Goal: Task Accomplishment & Management: Manage account settings

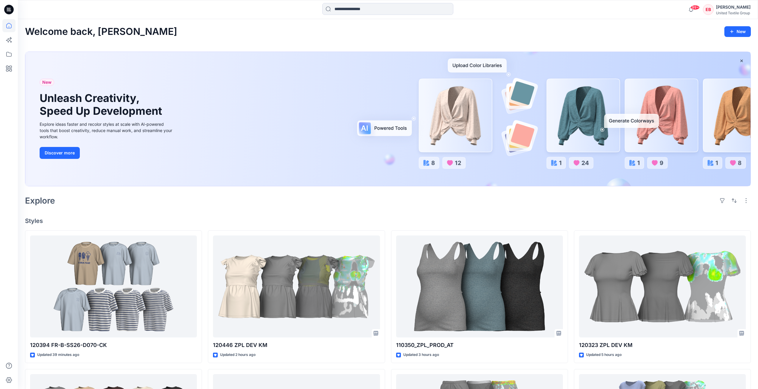
scroll to position [149, 0]
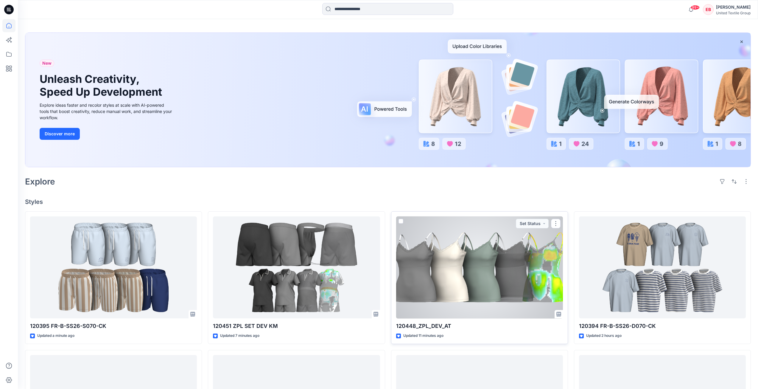
scroll to position [30, 0]
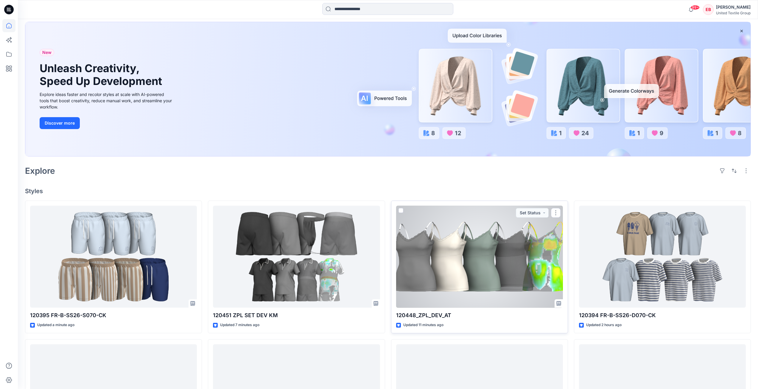
click at [522, 240] on div at bounding box center [479, 257] width 167 height 102
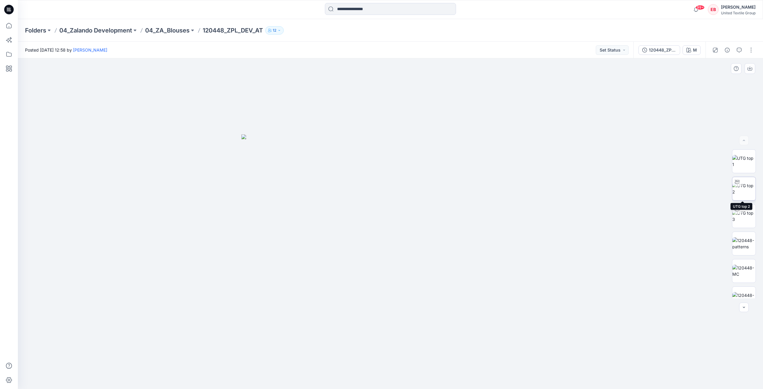
click at [738, 192] on img at bounding box center [743, 188] width 23 height 13
drag, startPoint x: 475, startPoint y: 370, endPoint x: 474, endPoint y: 374, distance: 3.9
click at [474, 374] on icon at bounding box center [391, 371] width 180 height 22
click at [743, 264] on img at bounding box center [743, 259] width 23 height 13
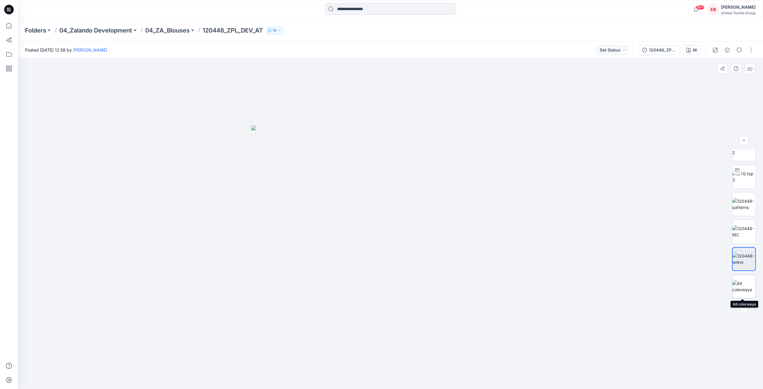
click at [741, 287] on img at bounding box center [743, 286] width 23 height 13
click at [658, 53] on div "120448_ZPL_DEV_AT" at bounding box center [661, 50] width 27 height 7
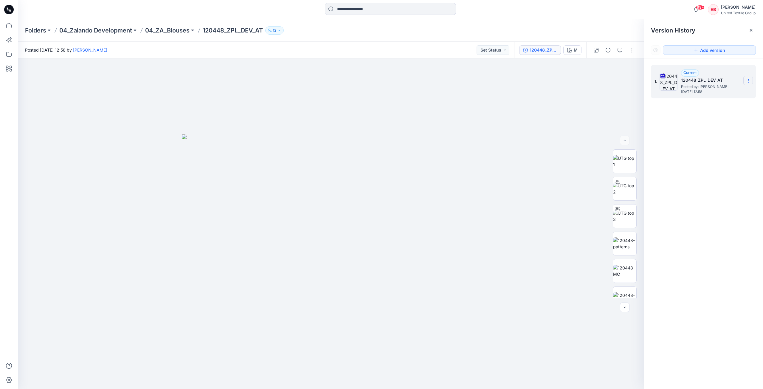
click at [746, 80] on icon at bounding box center [748, 80] width 5 height 5
click at [724, 94] on span "Download Source BW File" at bounding box center [718, 92] width 50 height 7
drag, startPoint x: 619, startPoint y: 157, endPoint x: 631, endPoint y: 147, distance: 16.3
click at [619, 157] on img at bounding box center [624, 161] width 23 height 13
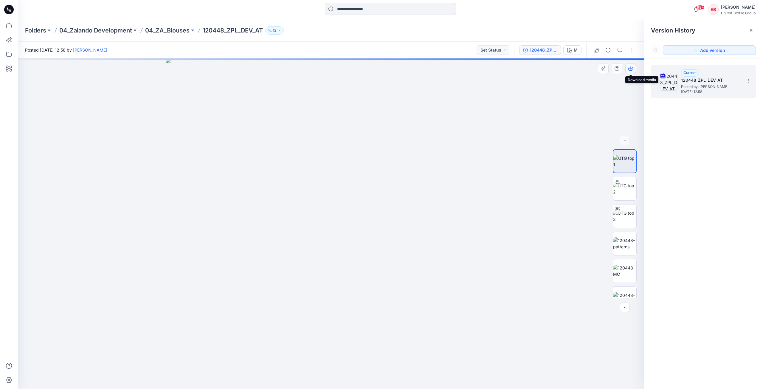
click at [632, 69] on icon "button" at bounding box center [630, 68] width 5 height 3
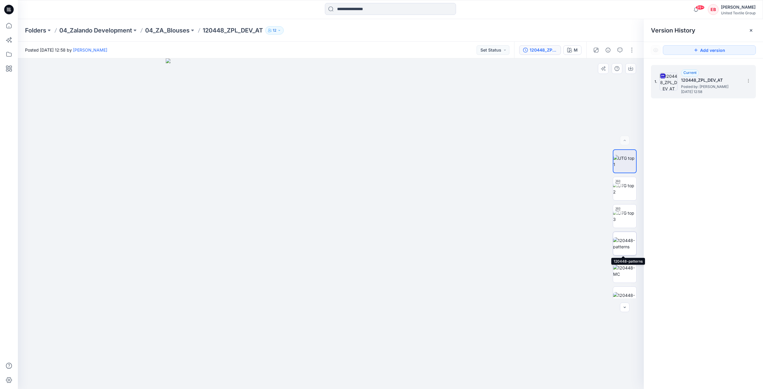
drag, startPoint x: 626, startPoint y: 243, endPoint x: 638, endPoint y: 168, distance: 75.4
click at [626, 243] on img at bounding box center [624, 243] width 23 height 13
click at [632, 69] on icon "button" at bounding box center [630, 68] width 5 height 5
drag, startPoint x: 627, startPoint y: 272, endPoint x: 652, endPoint y: 204, distance: 71.9
click at [627, 272] on img at bounding box center [624, 270] width 23 height 13
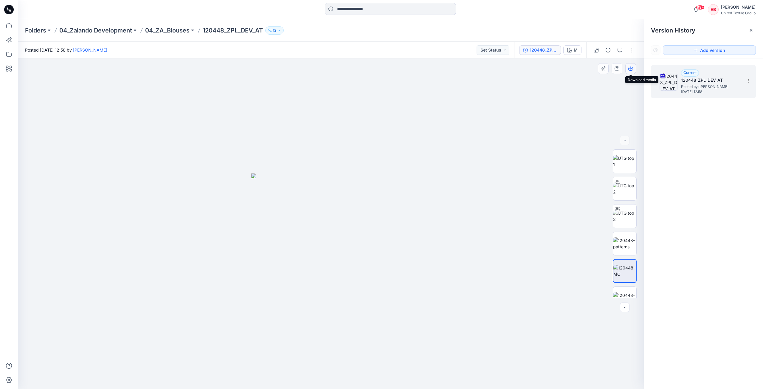
click at [631, 68] on icon "button" at bounding box center [630, 68] width 5 height 5
drag, startPoint x: 630, startPoint y: 290, endPoint x: 643, endPoint y: 246, distance: 45.7
click at [630, 292] on img at bounding box center [624, 298] width 23 height 13
click at [632, 70] on icon "button" at bounding box center [630, 68] width 5 height 3
click at [5, 24] on icon at bounding box center [8, 25] width 13 height 13
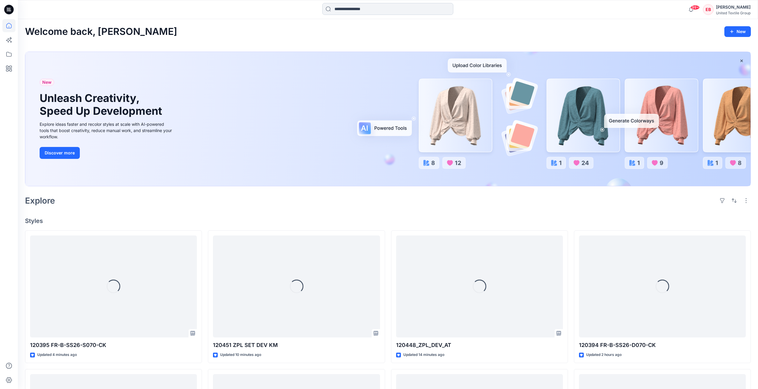
click at [361, 8] on input at bounding box center [387, 9] width 131 height 12
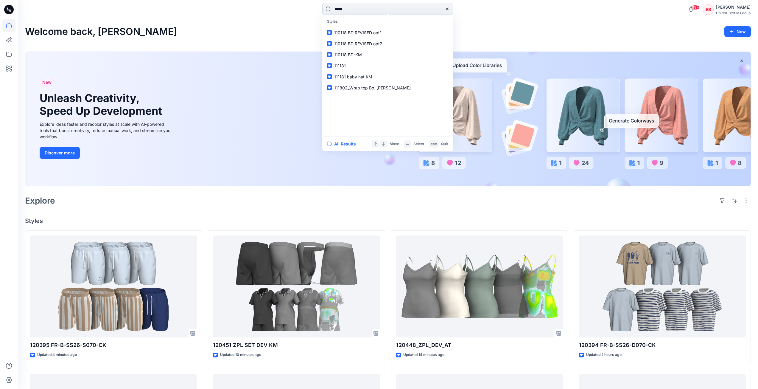
type input "******"
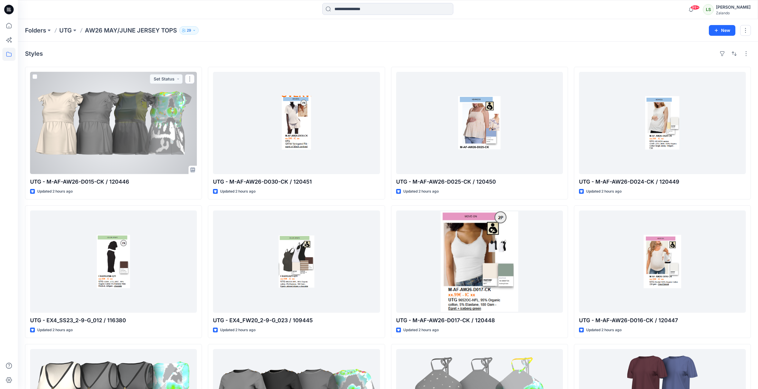
drag, startPoint x: 0, startPoint y: 0, endPoint x: 144, endPoint y: 109, distance: 180.1
click at [143, 109] on div at bounding box center [113, 123] width 167 height 102
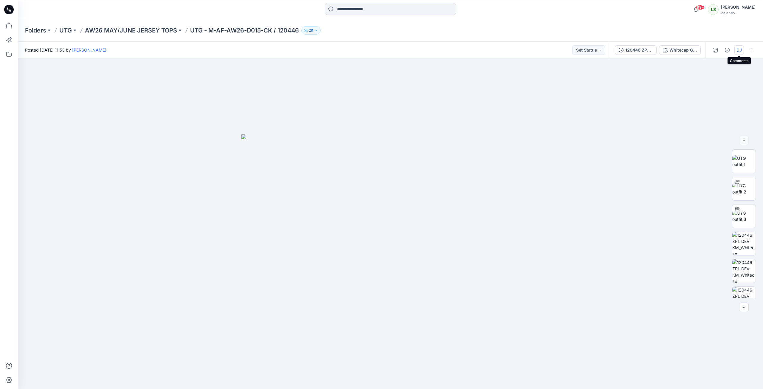
click at [740, 52] on icon "button" at bounding box center [738, 50] width 5 height 5
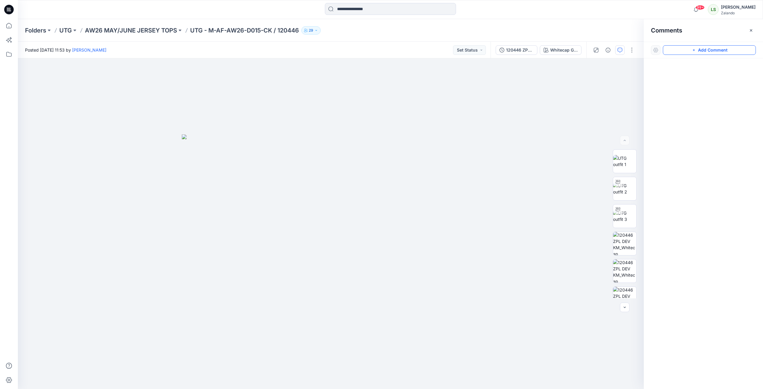
click at [699, 52] on button "Add Comment" at bounding box center [708, 50] width 93 height 10
click at [401, 94] on div "1" at bounding box center [331, 223] width 626 height 330
click at [417, 109] on textarea at bounding box center [441, 112] width 98 height 24
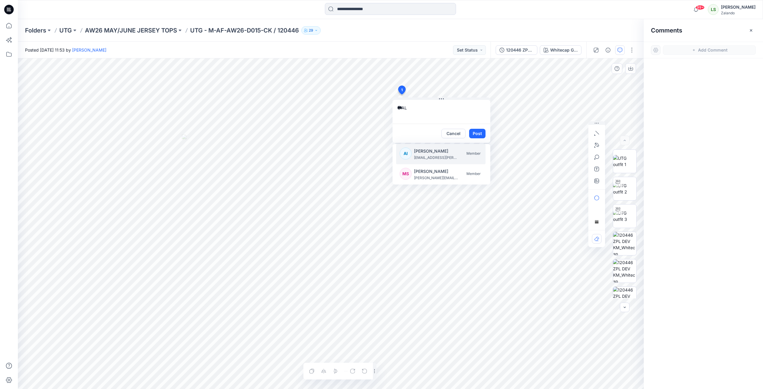
click at [429, 154] on p "Alexandre Ivan Almeida Fonseca" at bounding box center [436, 150] width 45 height 7
type textarea "**********"
click at [479, 130] on button "Post" at bounding box center [477, 134] width 16 height 10
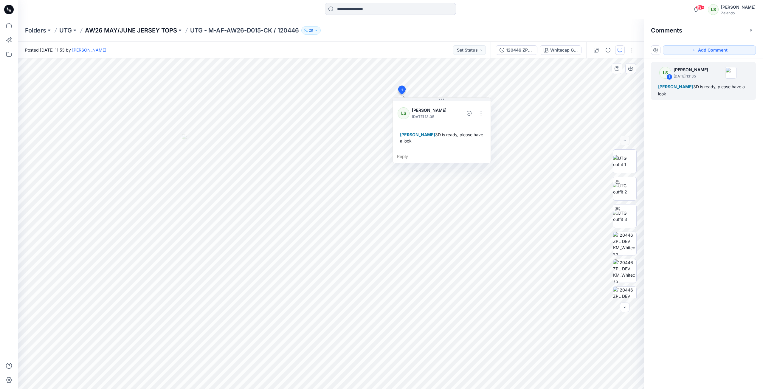
click at [113, 29] on p "AW26 MAY/JUNE JERSEY TOPS" at bounding box center [131, 30] width 92 height 8
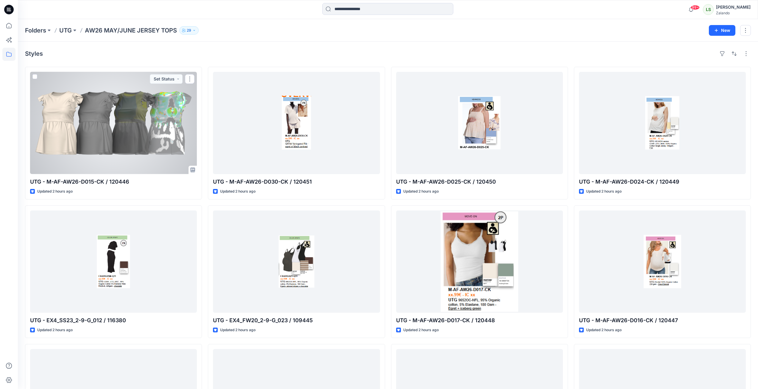
click at [191, 131] on div at bounding box center [113, 123] width 167 height 102
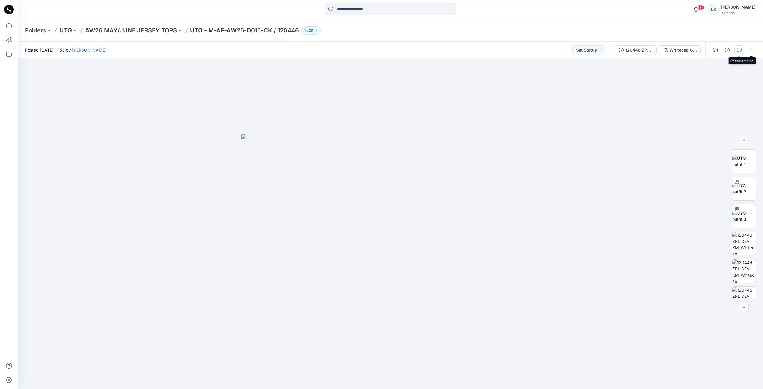
click at [741, 49] on button "button" at bounding box center [739, 50] width 10 height 10
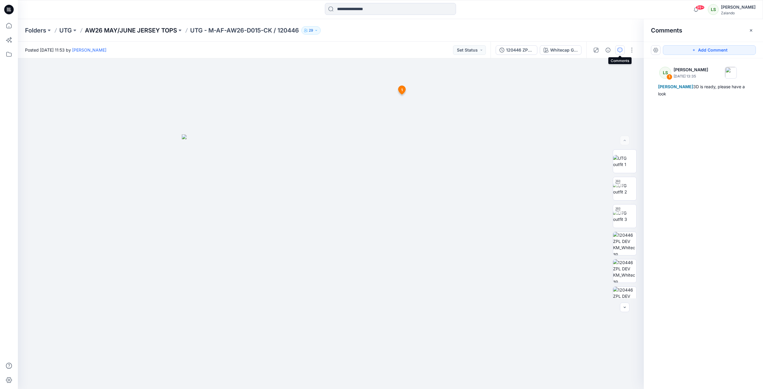
click at [125, 30] on p "AW26 MAY/JUNE JERSEY TOPS" at bounding box center [131, 30] width 92 height 8
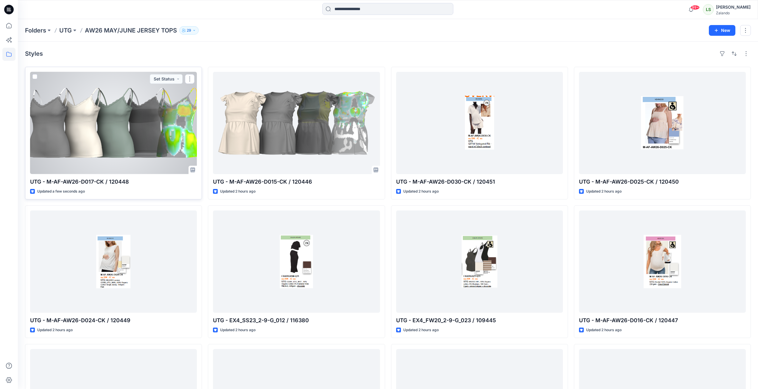
click at [144, 152] on div at bounding box center [113, 123] width 167 height 102
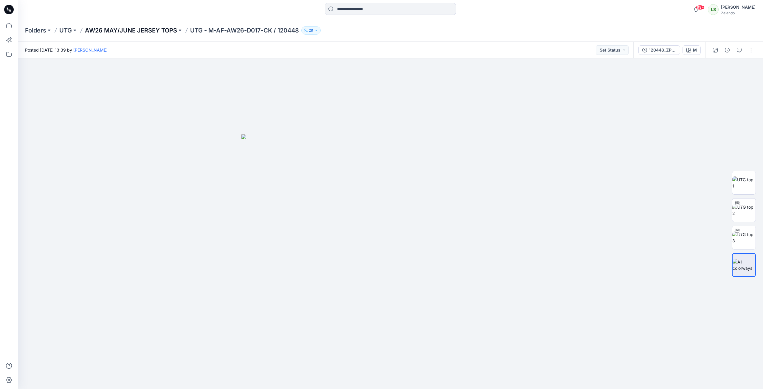
click at [156, 28] on p "AW26 MAY/JUNE JERSEY TOPS" at bounding box center [131, 30] width 92 height 8
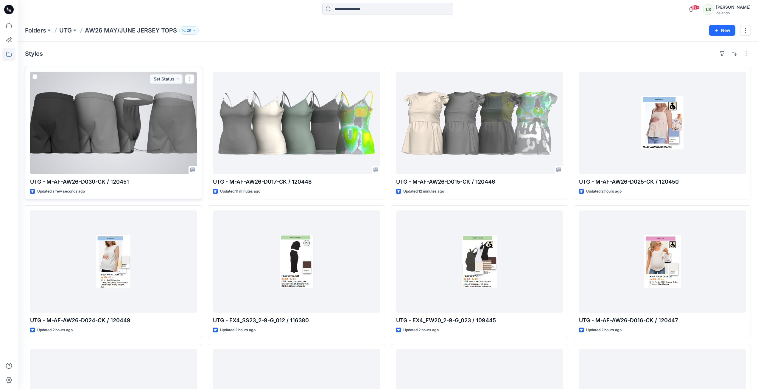
click at [133, 126] on div at bounding box center [113, 123] width 167 height 102
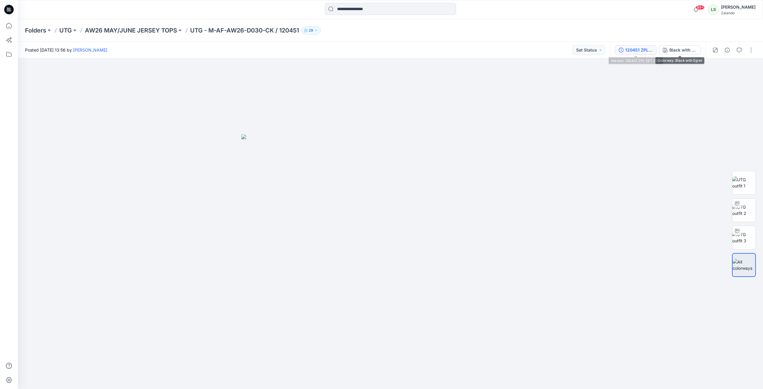
click at [631, 52] on div "120451 ZPL SET DEV" at bounding box center [638, 50] width 27 height 7
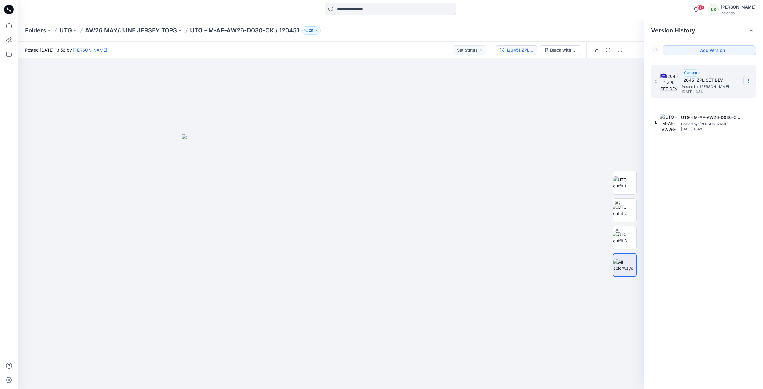
click at [744, 80] on section at bounding box center [748, 81] width 10 height 10
click at [708, 130] on span "Delete Version" at bounding box center [707, 130] width 28 height 7
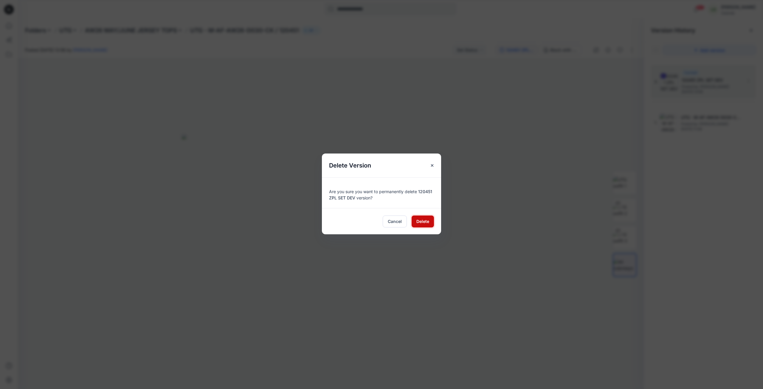
click at [428, 220] on span "Delete" at bounding box center [422, 221] width 13 height 6
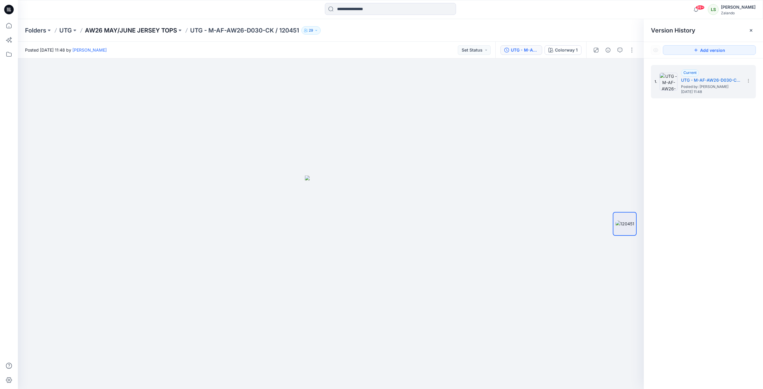
click at [119, 31] on p "AW26 MAY/JUNE JERSEY TOPS" at bounding box center [131, 30] width 92 height 8
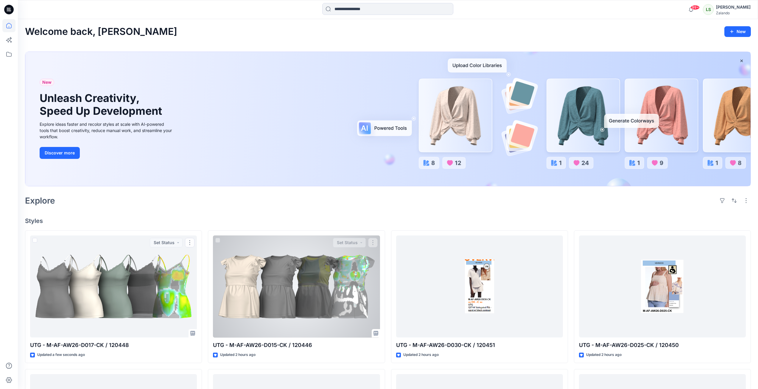
click at [265, 295] on div at bounding box center [296, 286] width 167 height 102
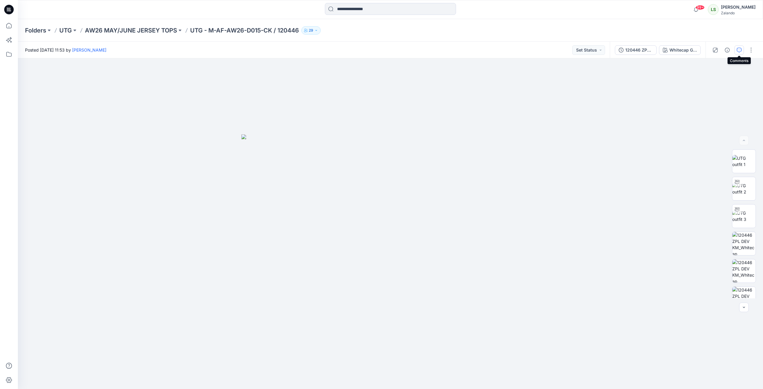
click at [740, 52] on icon "button" at bounding box center [738, 50] width 5 height 5
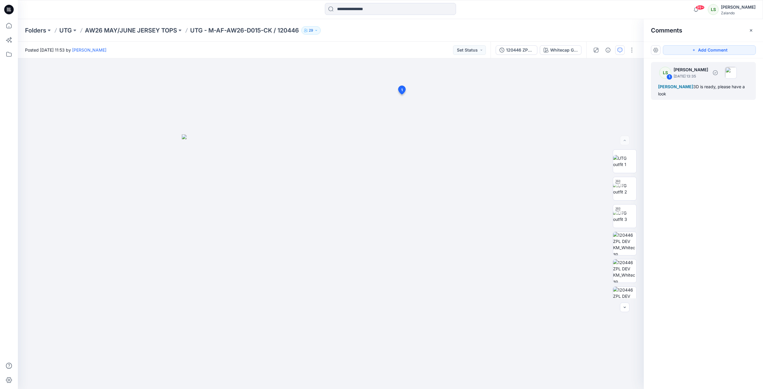
click at [672, 95] on div "[PERSON_NAME] 3D is ready, please have a look" at bounding box center [703, 90] width 91 height 14
click at [481, 114] on button "button" at bounding box center [481, 113] width 10 height 10
click at [482, 130] on p "Edit comment" at bounding box center [482, 127] width 27 height 6
click at [445, 121] on textarea "**********" at bounding box center [441, 112] width 98 height 24
paste textarea "**********"
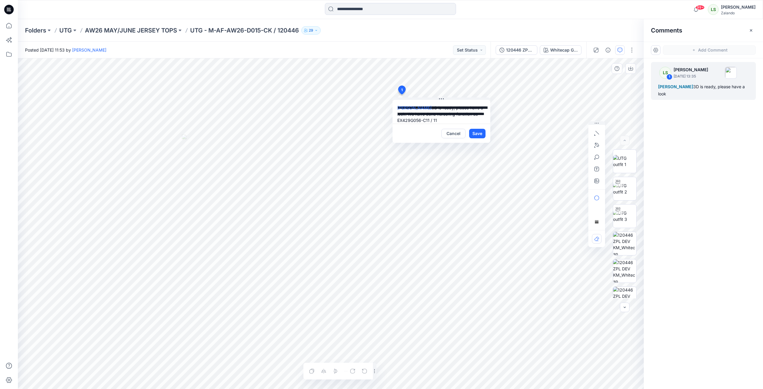
scroll to position [5, 0]
type textarea "**********"
click at [481, 136] on button "Save" at bounding box center [477, 134] width 16 height 10
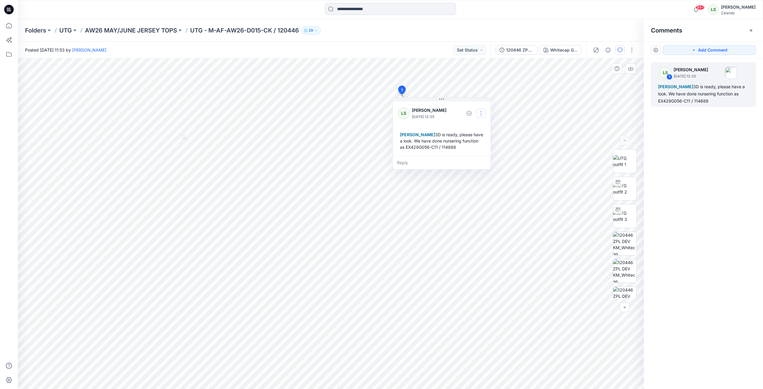
click at [480, 115] on button "button" at bounding box center [481, 113] width 10 height 10
click at [486, 130] on button "Edit comment" at bounding box center [480, 127] width 45 height 11
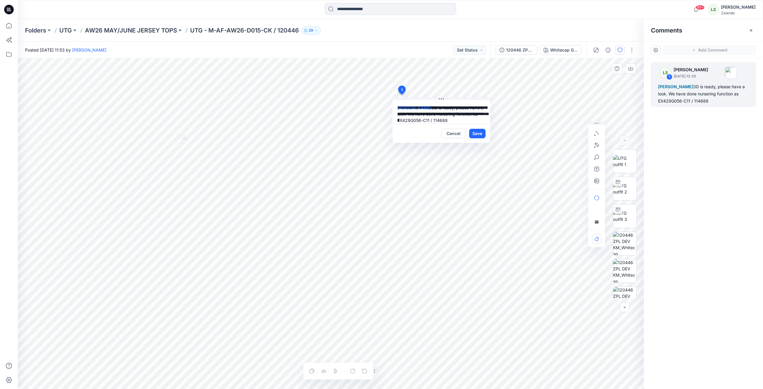
scroll to position [11, 0]
click at [407, 109] on textarea "**********" at bounding box center [441, 112] width 98 height 24
click at [408, 110] on textarea "**********" at bounding box center [441, 112] width 98 height 24
click at [413, 111] on textarea "**********" at bounding box center [441, 112] width 98 height 24
click at [423, 115] on textarea "**********" at bounding box center [441, 112] width 98 height 24
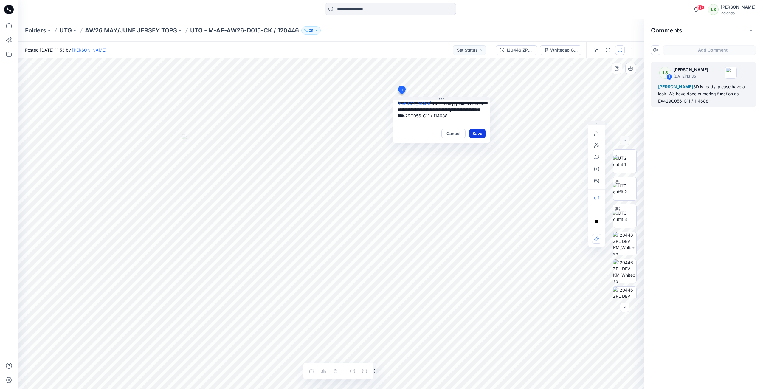
type textarea "**********"
click at [473, 132] on button "Save" at bounding box center [477, 134] width 16 height 10
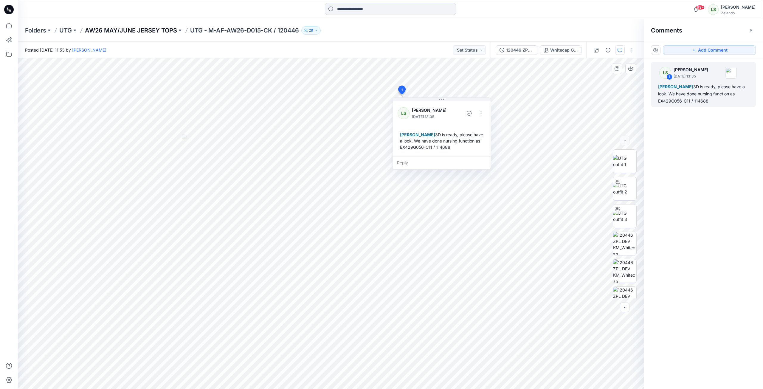
click at [142, 32] on p "AW26 MAY/JUNE JERSEY TOPS" at bounding box center [131, 30] width 92 height 8
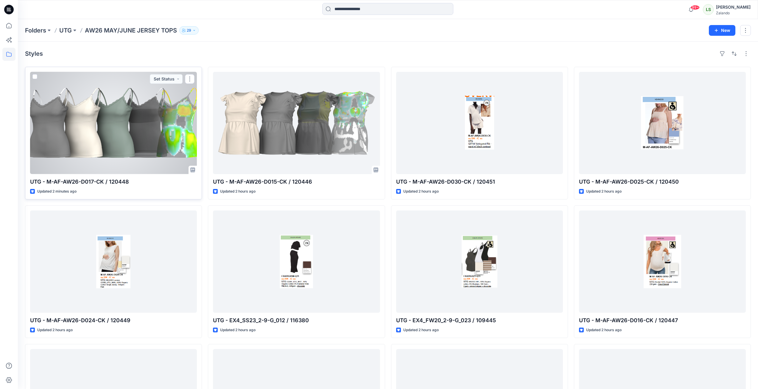
click at [122, 154] on div at bounding box center [113, 123] width 167 height 102
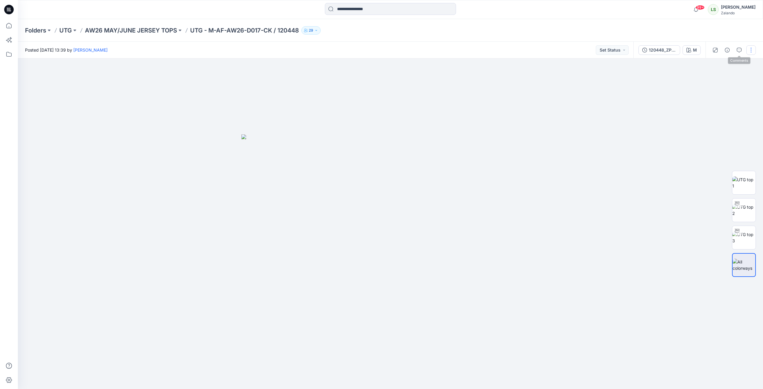
click at [748, 50] on button "button" at bounding box center [751, 50] width 10 height 10
click at [707, 84] on button "Edit" at bounding box center [725, 80] width 55 height 11
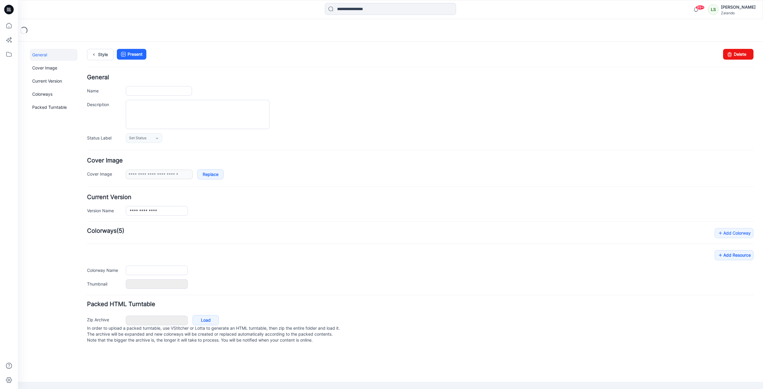
type input "**********"
type input "*"
type input "**********"
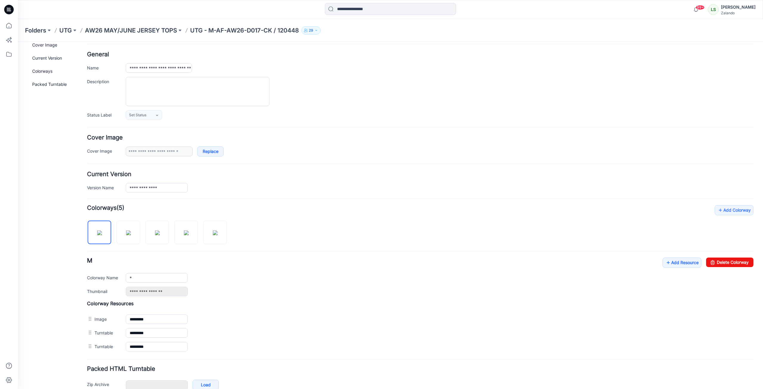
scroll to position [56, 0]
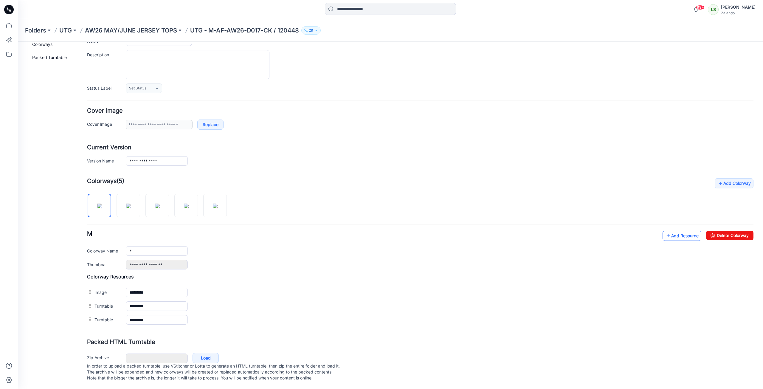
click at [671, 231] on link "Add Resource" at bounding box center [681, 236] width 39 height 10
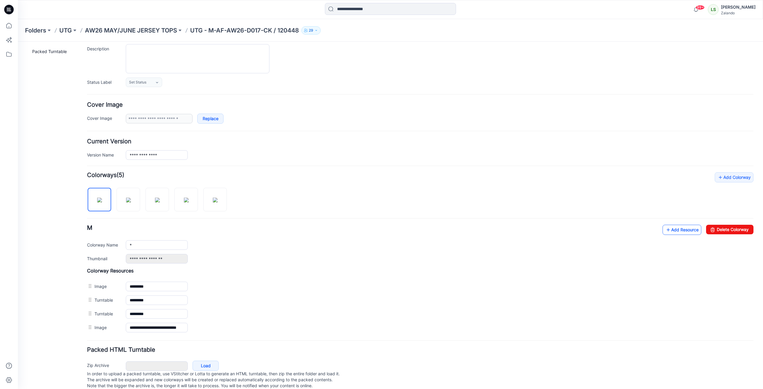
click at [681, 231] on link "Add Resource" at bounding box center [681, 230] width 39 height 10
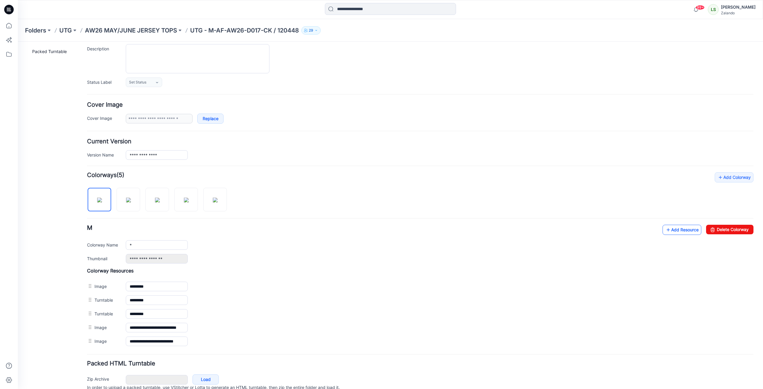
click at [679, 234] on link "Add Resource" at bounding box center [681, 230] width 39 height 10
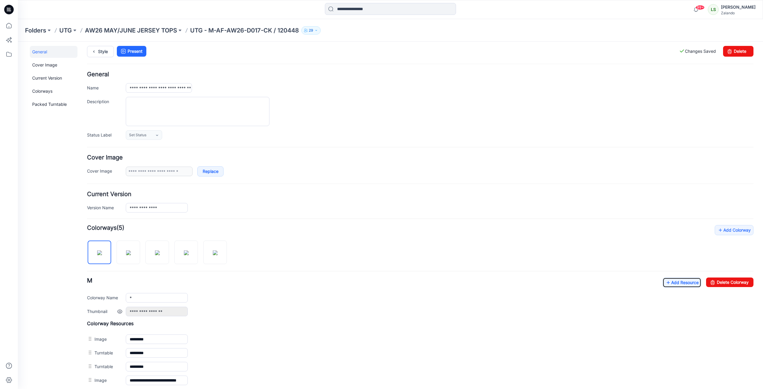
scroll to position [0, 0]
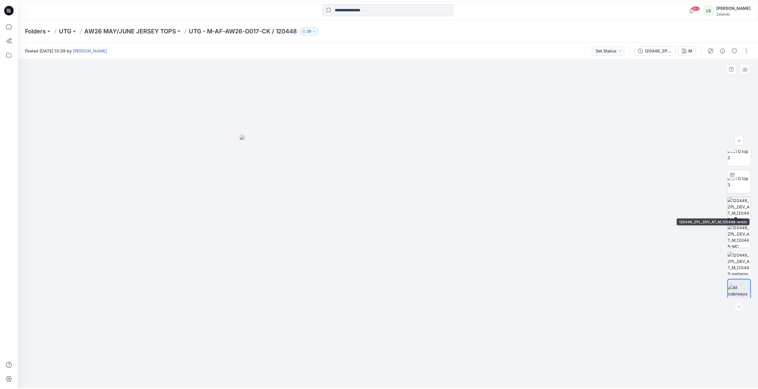
scroll to position [39, 0]
click at [735, 51] on button "button" at bounding box center [739, 50] width 10 height 10
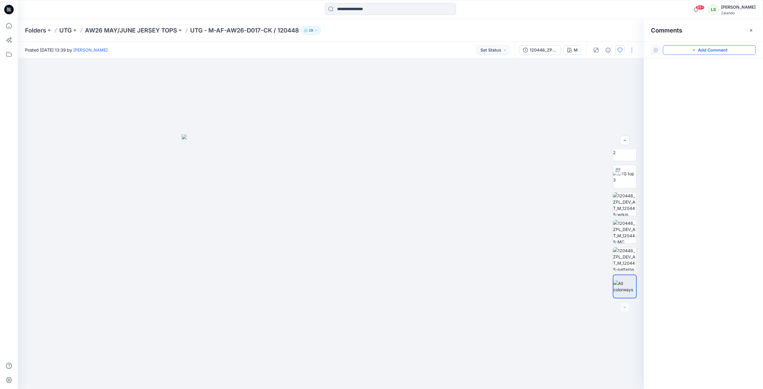
click at [735, 52] on button "Add Comment" at bounding box center [708, 50] width 93 height 10
click at [459, 95] on div "1" at bounding box center [331, 223] width 626 height 330
click at [464, 111] on textarea at bounding box center [499, 113] width 98 height 24
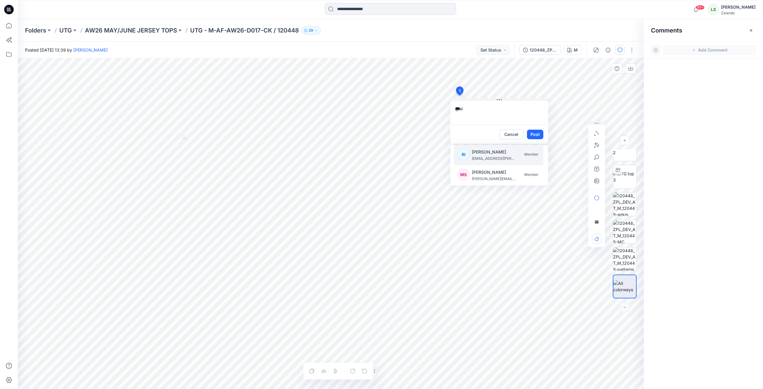
click at [481, 158] on p "alexandre.ivan.almeida.fonseca@zalando.de" at bounding box center [494, 158] width 45 height 6
type textarea "**********"
click at [536, 138] on button "Post" at bounding box center [535, 135] width 16 height 10
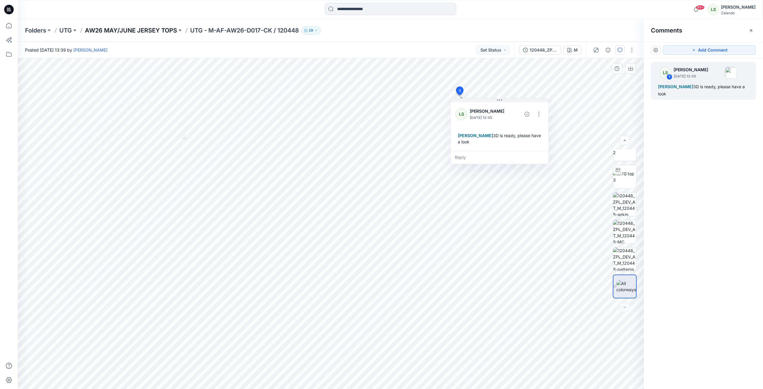
click at [165, 28] on p "AW26 MAY/JUNE JERSEY TOPS" at bounding box center [131, 30] width 92 height 8
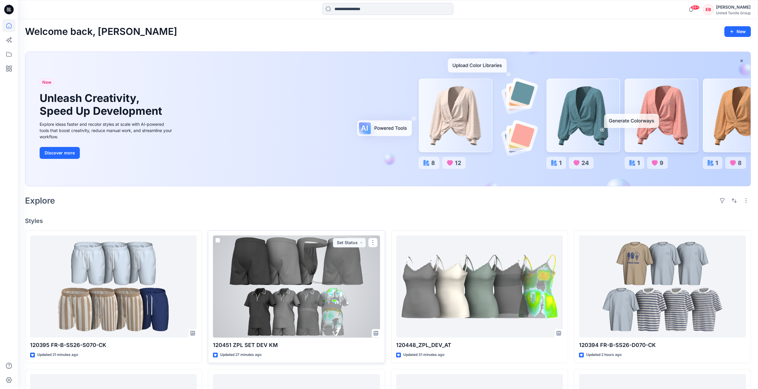
click at [291, 309] on div at bounding box center [296, 286] width 167 height 102
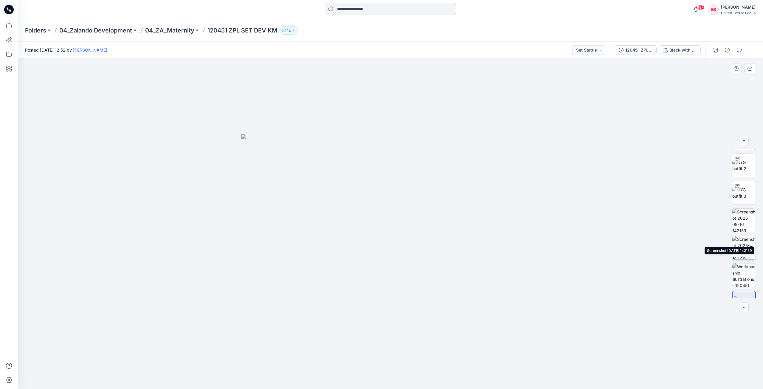
scroll to position [39, 0]
click at [745, 263] on img at bounding box center [743, 258] width 23 height 23
click at [743, 167] on img at bounding box center [743, 161] width 23 height 13
click at [739, 271] on img at bounding box center [743, 270] width 23 height 23
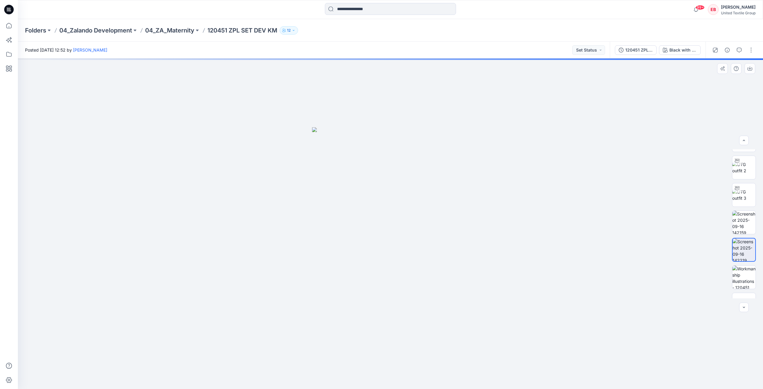
scroll to position [39, 0]
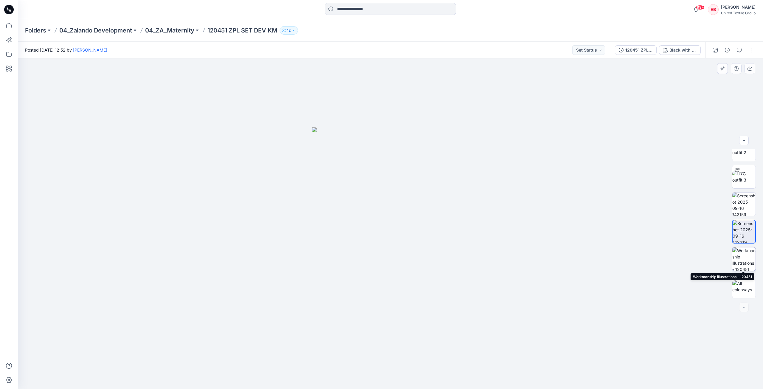
click at [744, 264] on img at bounding box center [743, 258] width 23 height 23
click at [743, 291] on img at bounding box center [743, 286] width 23 height 13
click at [746, 259] on img at bounding box center [743, 258] width 23 height 23
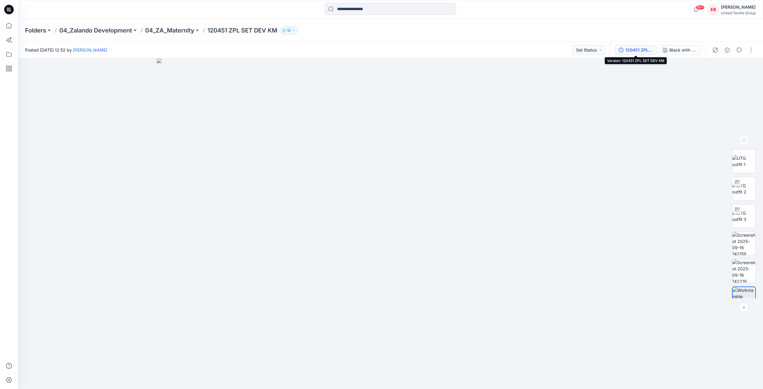
click at [642, 50] on div "120451 ZPL SET DEV KM" at bounding box center [638, 50] width 27 height 7
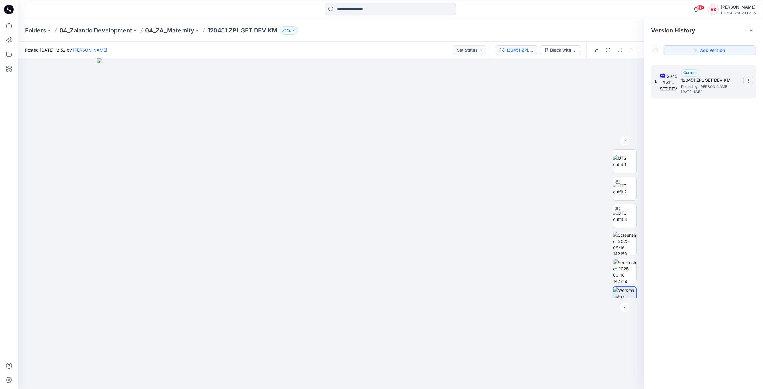
click at [750, 81] on icon at bounding box center [748, 80] width 5 height 5
click at [733, 94] on span "Download Source BW File" at bounding box center [718, 92] width 50 height 7
click at [623, 208] on img at bounding box center [624, 203] width 23 height 23
click at [633, 70] on button "button" at bounding box center [630, 68] width 11 height 11
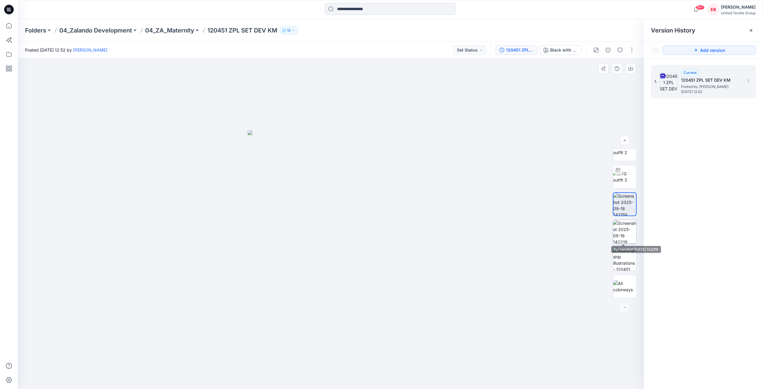
drag, startPoint x: 628, startPoint y: 229, endPoint x: 628, endPoint y: 223, distance: 6.6
click at [628, 229] on img at bounding box center [624, 231] width 23 height 23
click at [634, 69] on button "button" at bounding box center [630, 68] width 11 height 11
drag, startPoint x: 629, startPoint y: 258, endPoint x: 635, endPoint y: 203, distance: 54.5
click at [629, 258] on img at bounding box center [624, 258] width 23 height 23
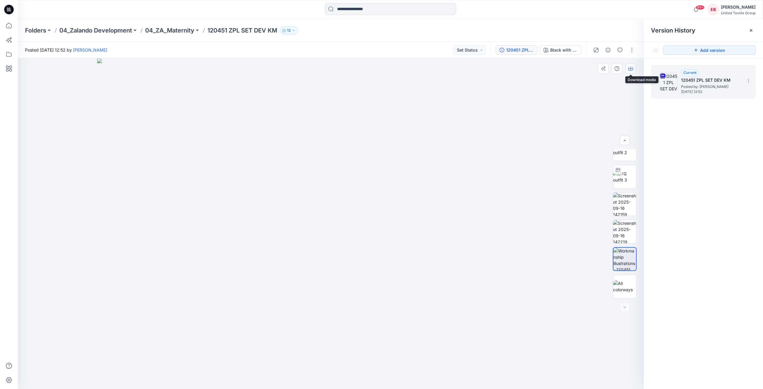
click at [630, 70] on icon "button" at bounding box center [630, 68] width 5 height 5
click at [616, 166] on img at bounding box center [624, 161] width 23 height 13
click at [750, 28] on div at bounding box center [751, 31] width 10 height 10
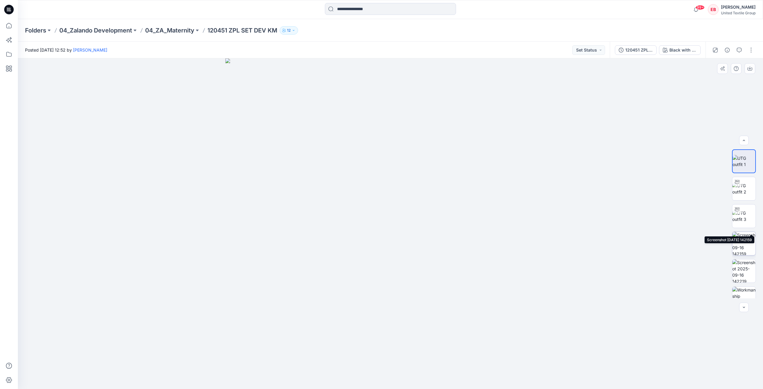
scroll to position [39, 0]
click at [747, 260] on img at bounding box center [743, 258] width 23 height 23
click at [680, 127] on div at bounding box center [390, 223] width 745 height 330
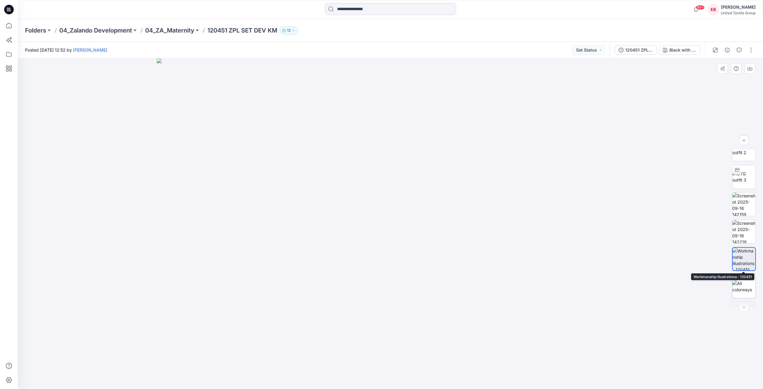
click at [746, 288] on img at bounding box center [743, 286] width 23 height 13
click at [684, 52] on div "Black with Egret pants 1" at bounding box center [682, 50] width 27 height 7
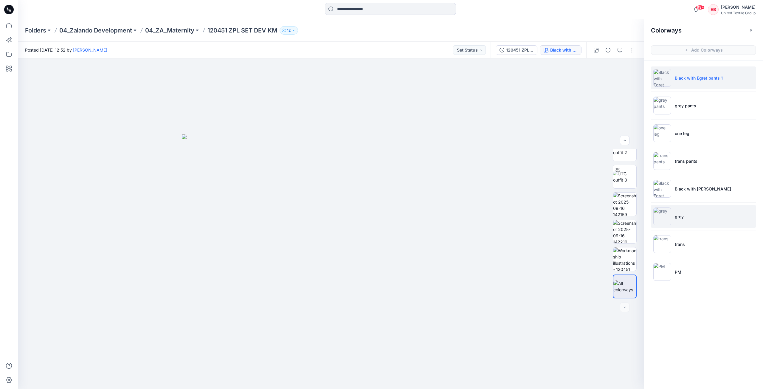
click at [687, 217] on li "grey" at bounding box center [703, 216] width 105 height 23
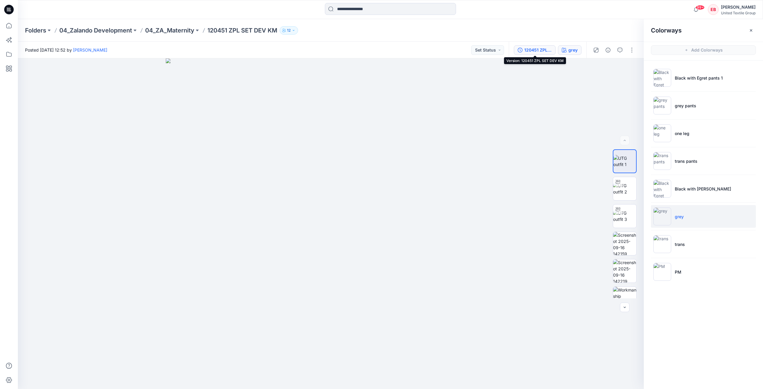
click at [549, 49] on div "120451 ZPL SET DEV KM" at bounding box center [537, 50] width 27 height 7
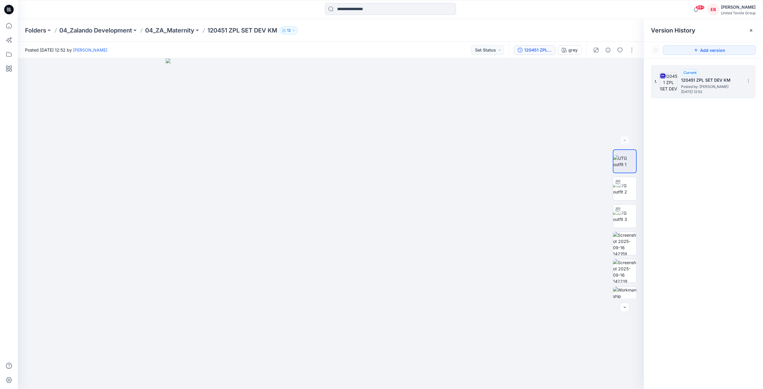
click at [238, 29] on p "120451 ZPL SET DEV KM" at bounding box center [242, 30] width 70 height 8
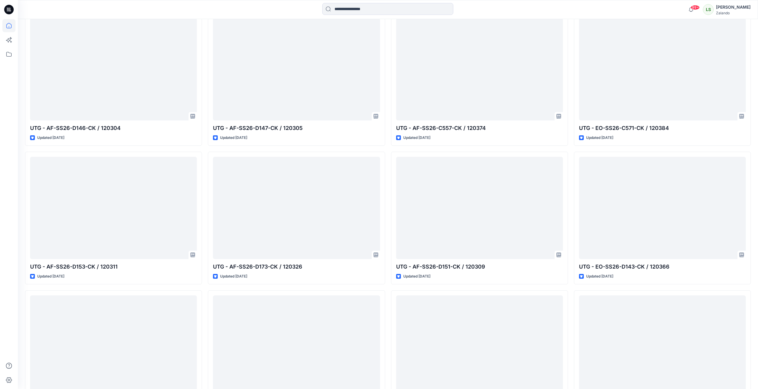
scroll to position [2304, 0]
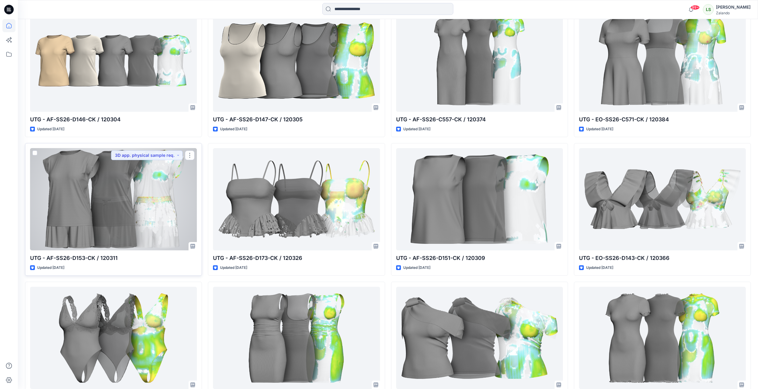
click at [140, 180] on div at bounding box center [113, 199] width 167 height 102
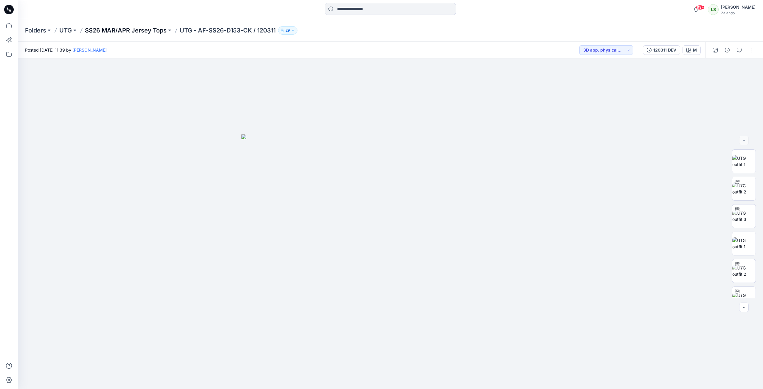
click at [141, 31] on p "SS26 MAR/APR Jersey Tops" at bounding box center [126, 30] width 82 height 8
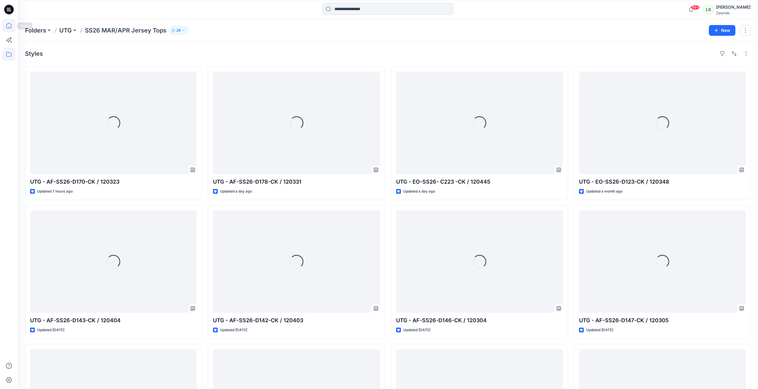
click at [3, 25] on icon at bounding box center [8, 25] width 13 height 13
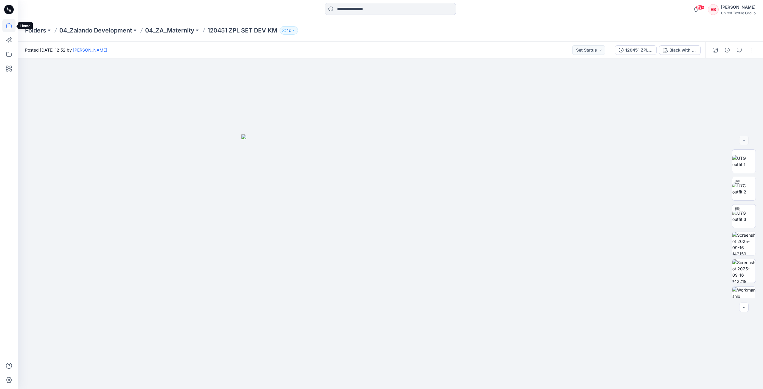
click at [12, 26] on icon at bounding box center [8, 25] width 13 height 13
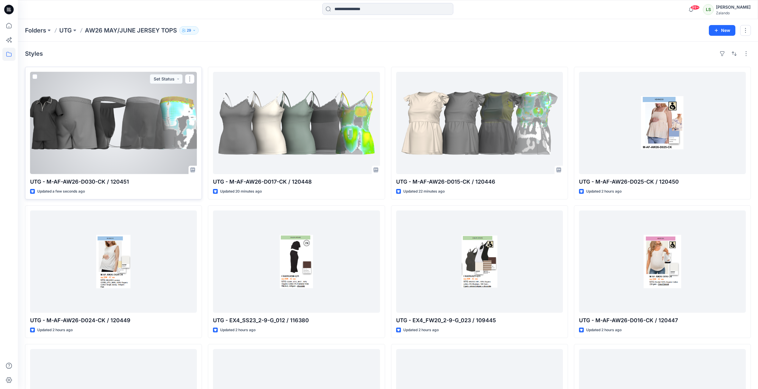
click at [133, 152] on div at bounding box center [113, 123] width 167 height 102
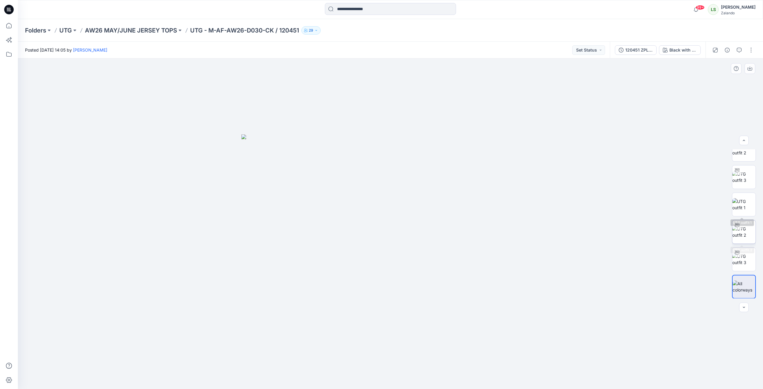
scroll to position [39, 0]
click at [674, 50] on div "Black with [PERSON_NAME]" at bounding box center [682, 50] width 27 height 7
click at [694, 51] on div "Black with [PERSON_NAME]" at bounding box center [682, 50] width 27 height 7
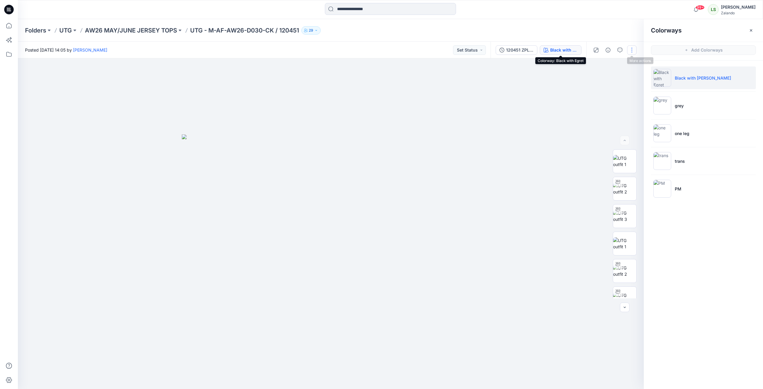
click at [631, 52] on button "button" at bounding box center [632, 50] width 10 height 10
click at [605, 80] on button "Edit" at bounding box center [606, 80] width 55 height 11
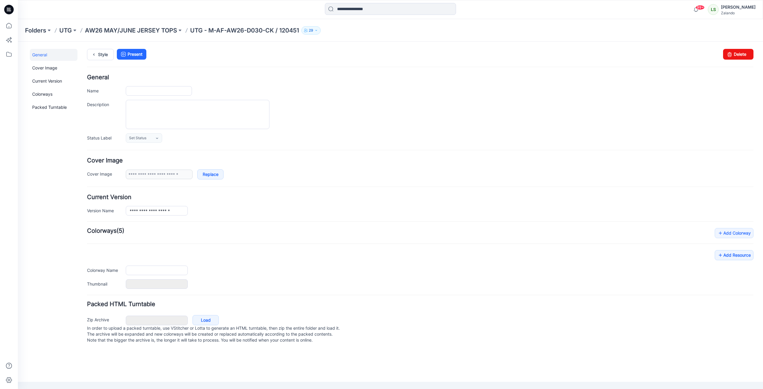
type input "**********"
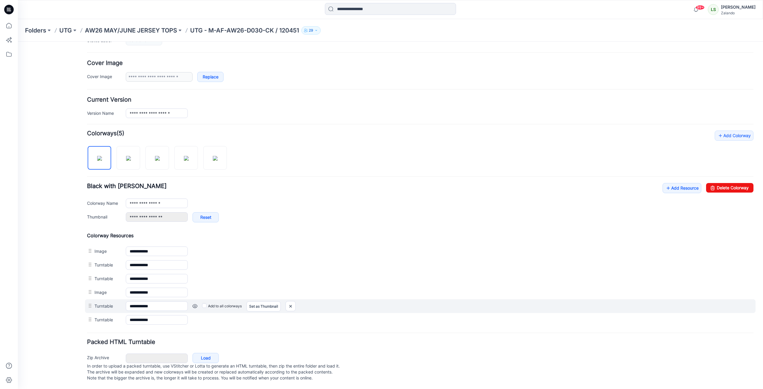
scroll to position [103, 0]
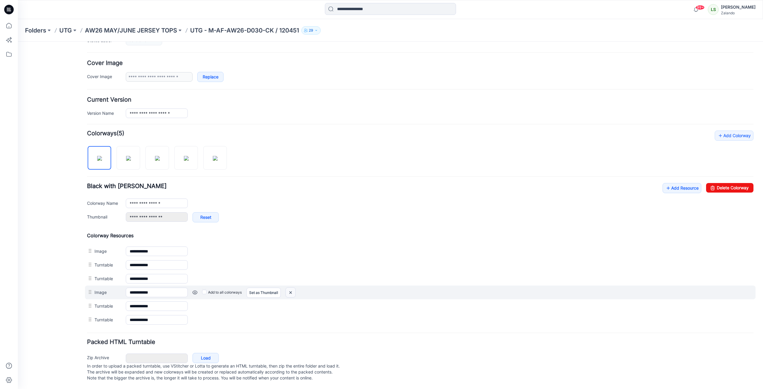
click at [292, 287] on img at bounding box center [291, 292] width 10 height 10
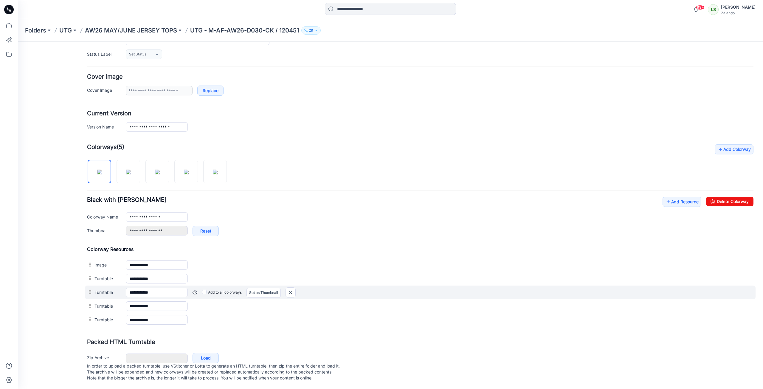
scroll to position [83, 0]
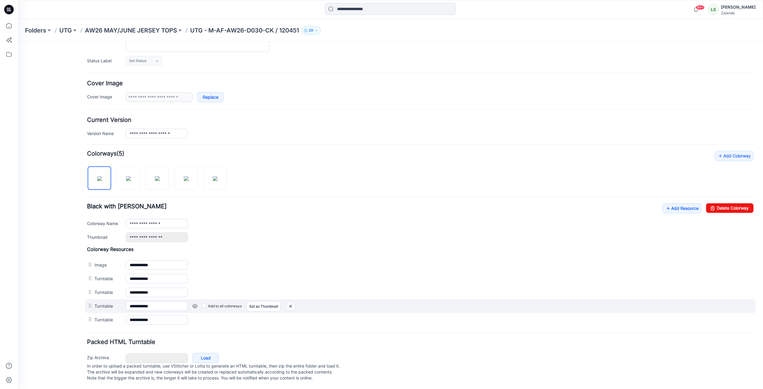
click at [290, 301] on img at bounding box center [291, 306] width 10 height 10
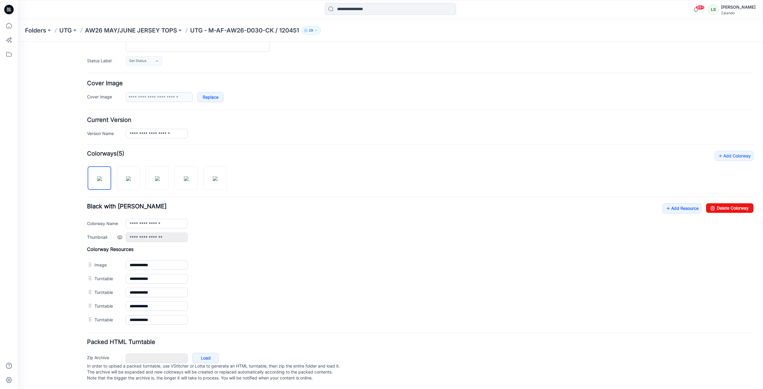
scroll to position [69, 0]
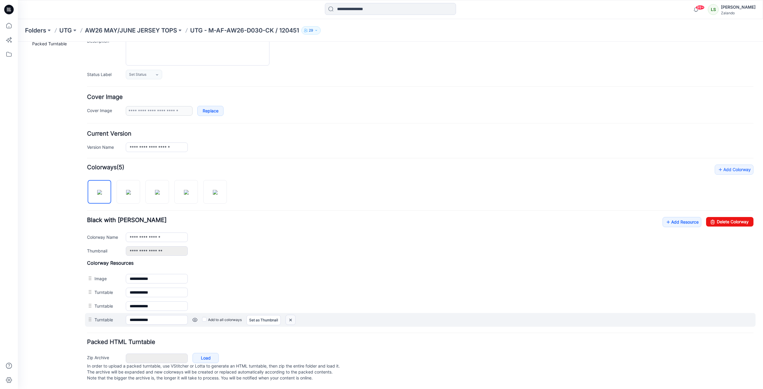
click at [291, 315] on img at bounding box center [291, 320] width 10 height 10
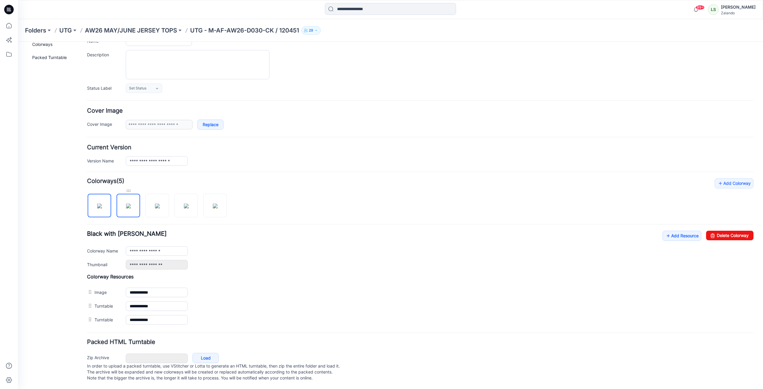
scroll to position [56, 0]
click at [126, 203] on img at bounding box center [128, 205] width 5 height 5
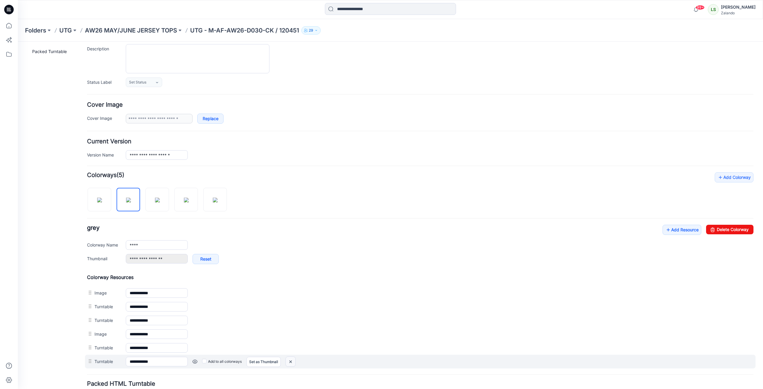
click at [293, 362] on img at bounding box center [291, 362] width 10 height 10
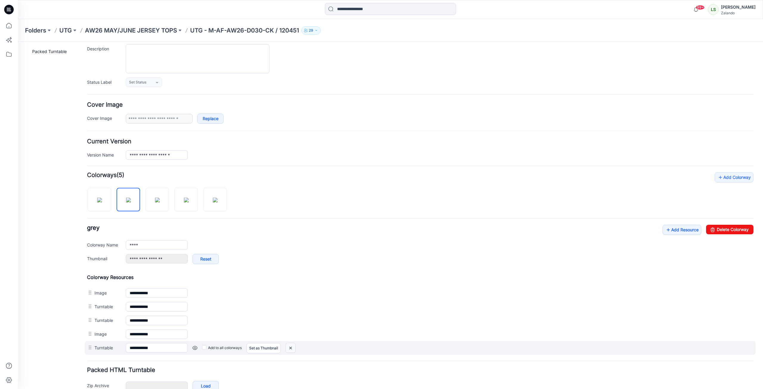
drag, startPoint x: 293, startPoint y: 348, endPoint x: 425, endPoint y: 73, distance: 305.1
click at [293, 348] on img at bounding box center [291, 348] width 10 height 10
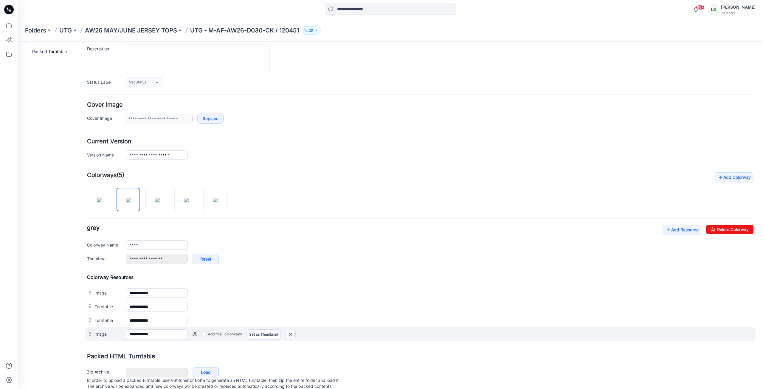
drag, startPoint x: 430, startPoint y: 71, endPoint x: 292, endPoint y: 334, distance: 296.0
click at [292, 334] on img at bounding box center [291, 334] width 10 height 10
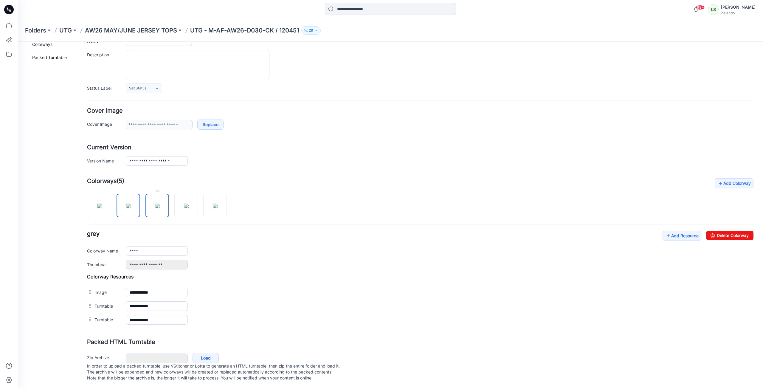
click at [158, 203] on img at bounding box center [157, 205] width 5 height 5
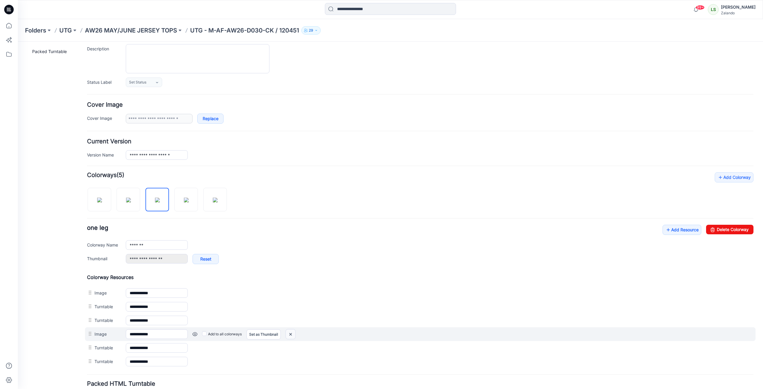
click at [287, 334] on img at bounding box center [291, 334] width 10 height 10
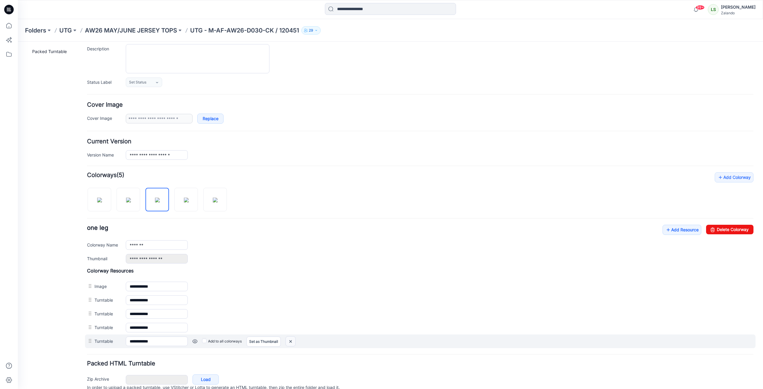
drag, startPoint x: 293, startPoint y: 340, endPoint x: 432, endPoint y: 73, distance: 301.4
click at [293, 340] on img at bounding box center [291, 341] width 10 height 10
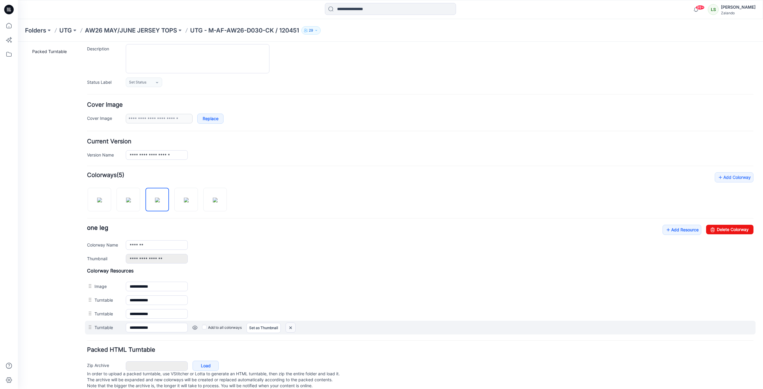
drag, startPoint x: 421, startPoint y: 72, endPoint x: 293, endPoint y: 329, distance: 287.5
click at [293, 329] on img at bounding box center [291, 328] width 10 height 10
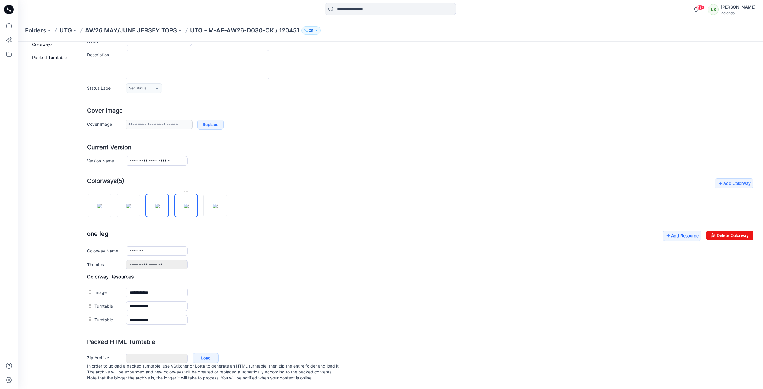
click at [186, 203] on img at bounding box center [186, 205] width 5 height 5
type input "*****"
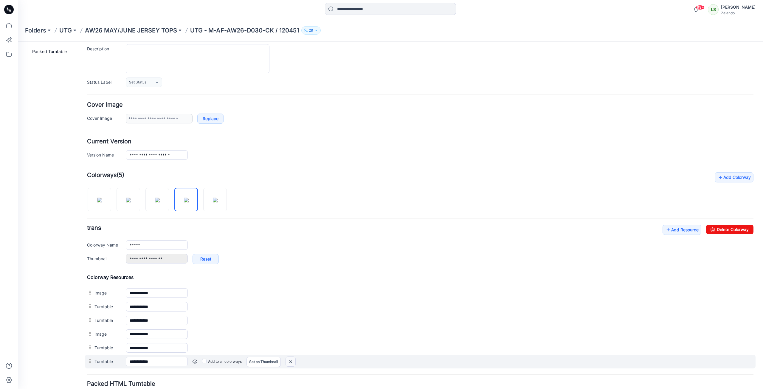
click at [289, 363] on img at bounding box center [291, 362] width 10 height 10
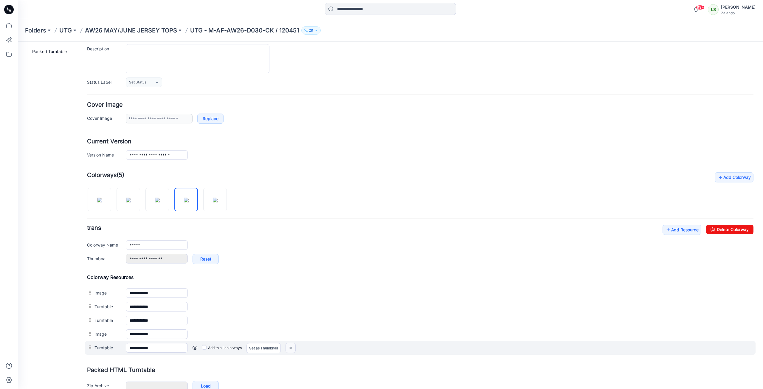
drag, startPoint x: 287, startPoint y: 349, endPoint x: 417, endPoint y: 74, distance: 304.5
click at [287, 349] on img at bounding box center [291, 348] width 10 height 10
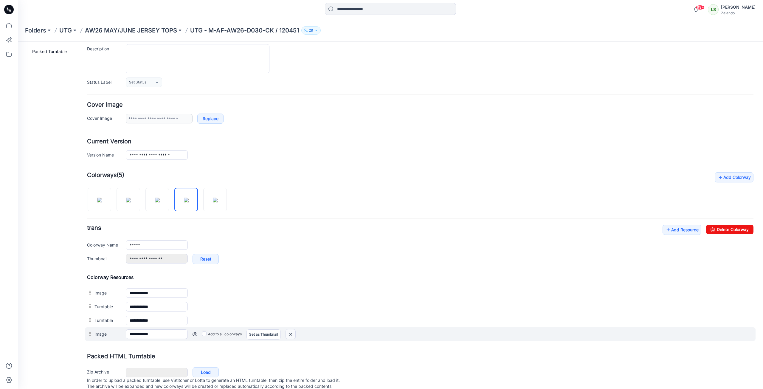
click at [290, 334] on img at bounding box center [291, 334] width 10 height 10
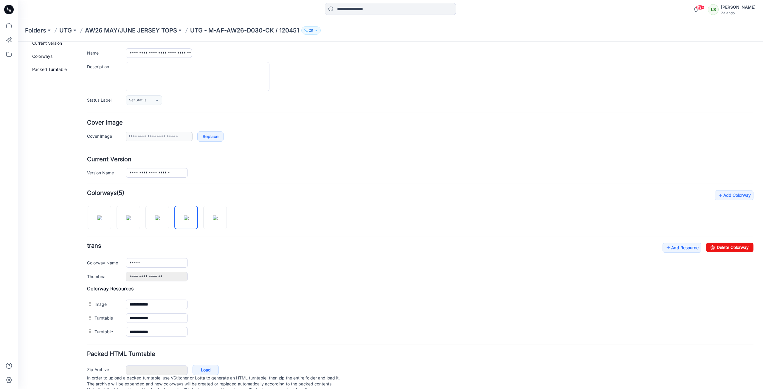
scroll to position [0, 0]
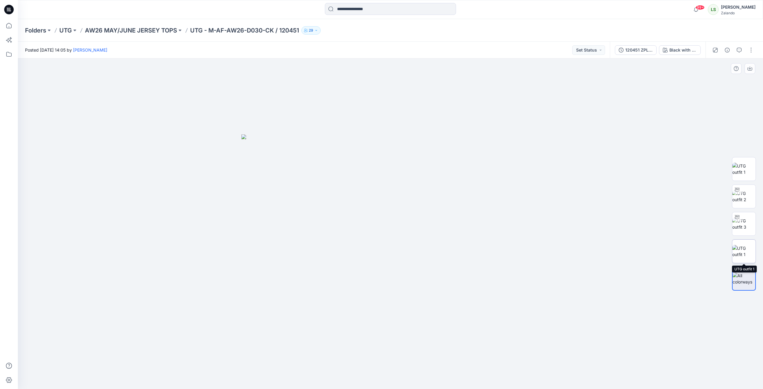
click at [740, 252] on img at bounding box center [743, 251] width 23 height 13
click at [10, 7] on icon at bounding box center [9, 10] width 10 height 10
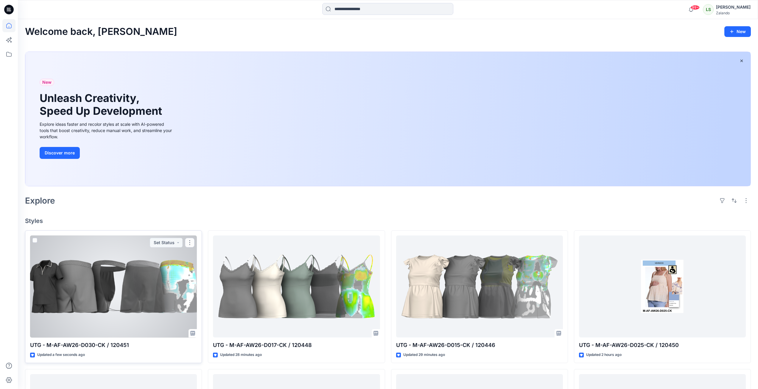
click at [70, 242] on div at bounding box center [113, 286] width 167 height 102
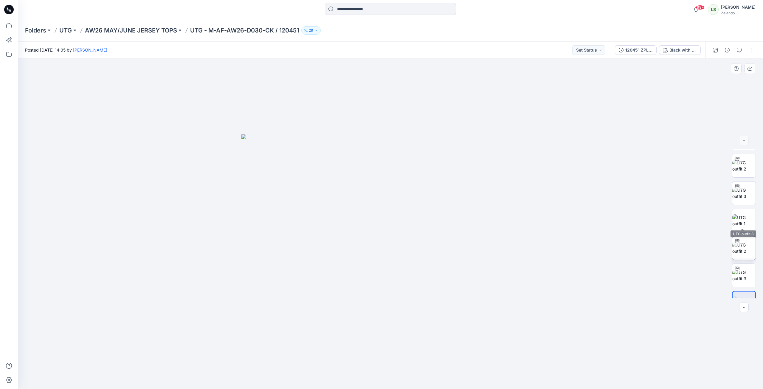
scroll to position [39, 0]
click at [125, 28] on p "AW26 MAY/JUNE JERSEY TOPS" at bounding box center [131, 30] width 92 height 8
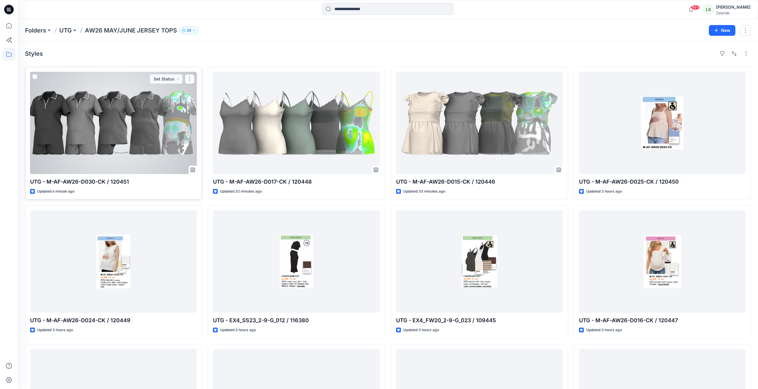
click at [136, 133] on div at bounding box center [113, 123] width 167 height 102
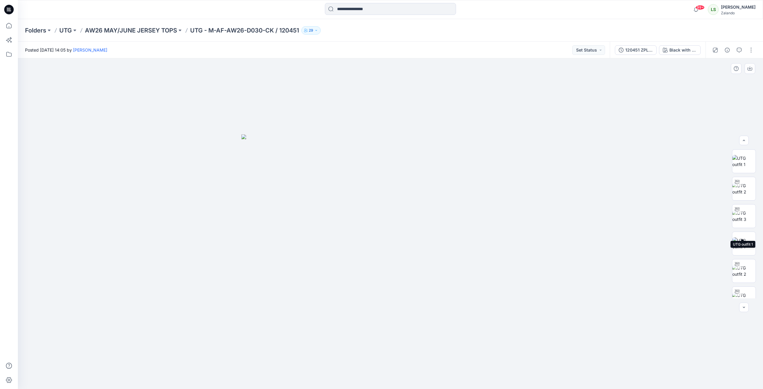
scroll to position [30, 0]
click at [744, 214] on img at bounding box center [743, 213] width 23 height 13
click at [750, 69] on icon "button" at bounding box center [749, 67] width 2 height 3
click at [750, 49] on button "button" at bounding box center [751, 50] width 10 height 10
click at [721, 77] on button "Edit" at bounding box center [725, 80] width 55 height 11
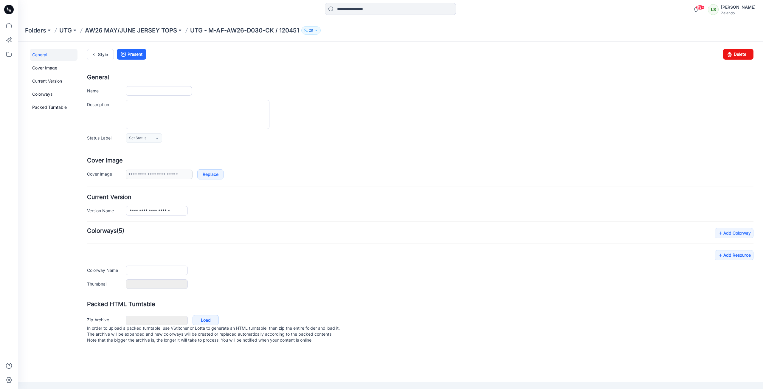
type input "**********"
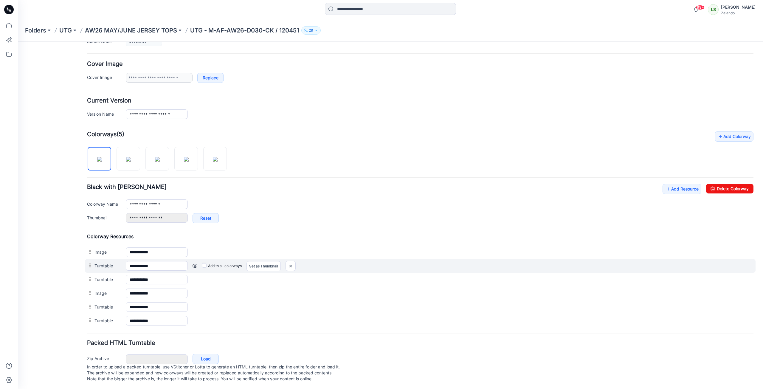
scroll to position [103, 0]
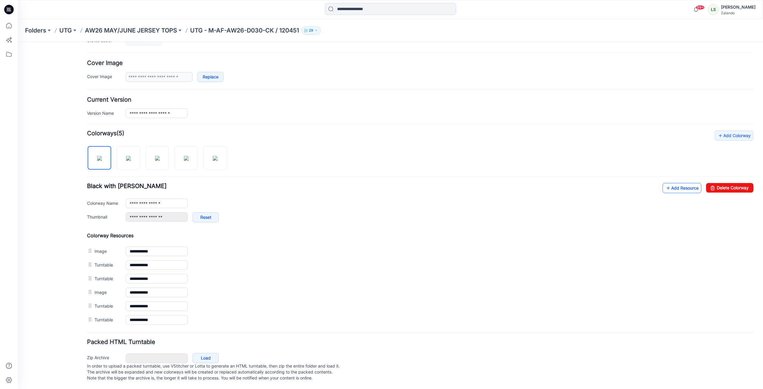
click at [666, 183] on link "Add Resource" at bounding box center [681, 188] width 39 height 10
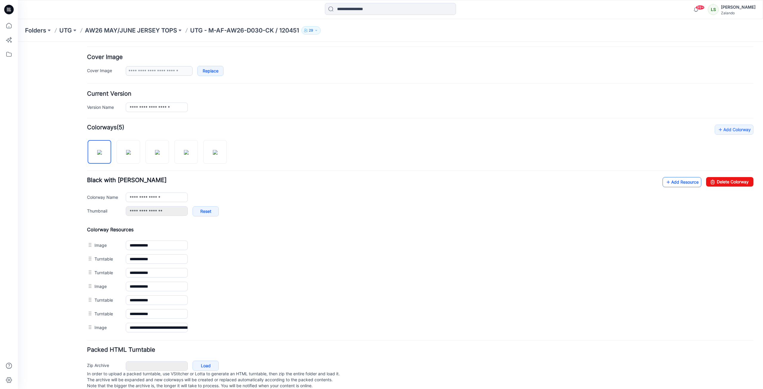
click at [686, 183] on link "Add Resource" at bounding box center [681, 182] width 39 height 10
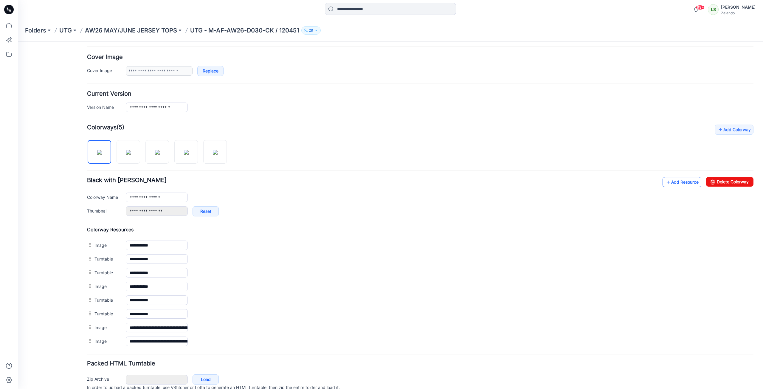
click at [669, 184] on link "Add Resource" at bounding box center [681, 182] width 39 height 10
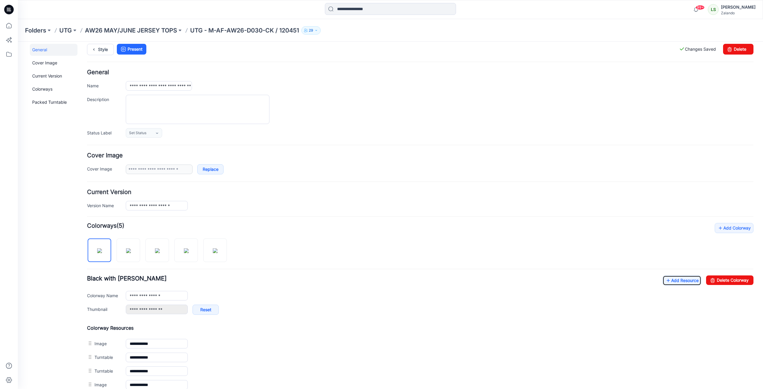
scroll to position [0, 0]
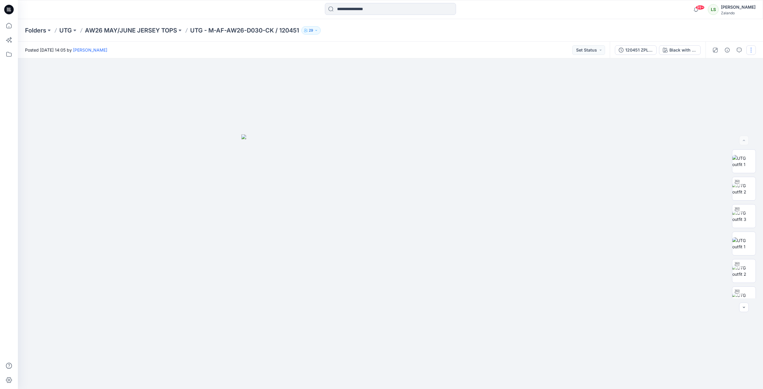
click at [749, 49] on button "button" at bounding box center [751, 50] width 10 height 10
click at [715, 79] on p "Edit" at bounding box center [712, 80] width 7 height 6
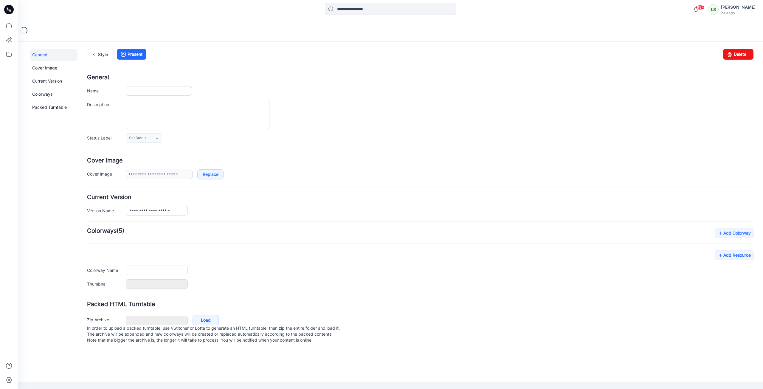
type input "**********"
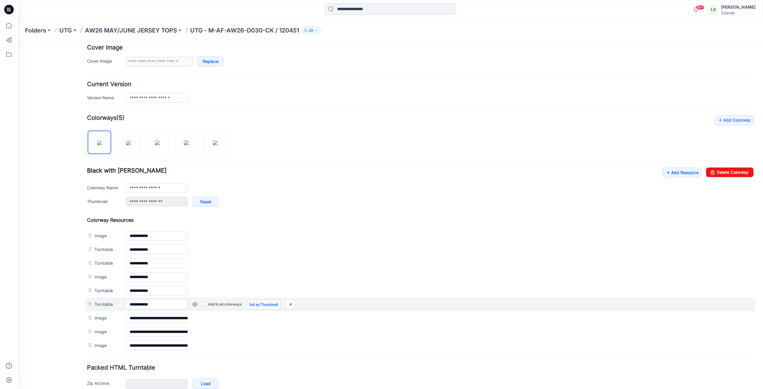
scroll to position [144, 0]
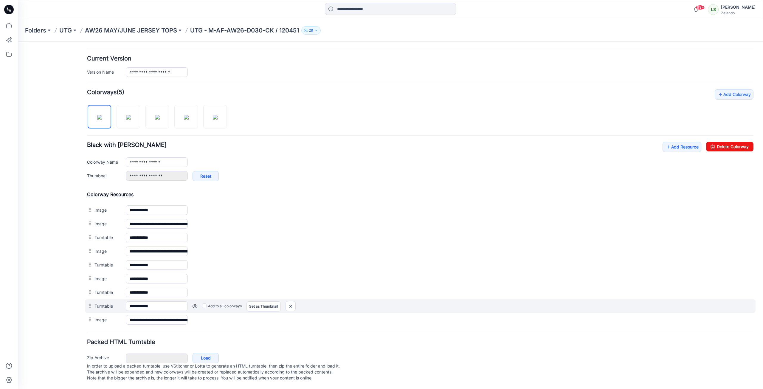
drag, startPoint x: 94, startPoint y: 313, endPoint x: 103, endPoint y: 304, distance: 12.6
click at [103, 303] on div "**********" at bounding box center [420, 258] width 666 height 135
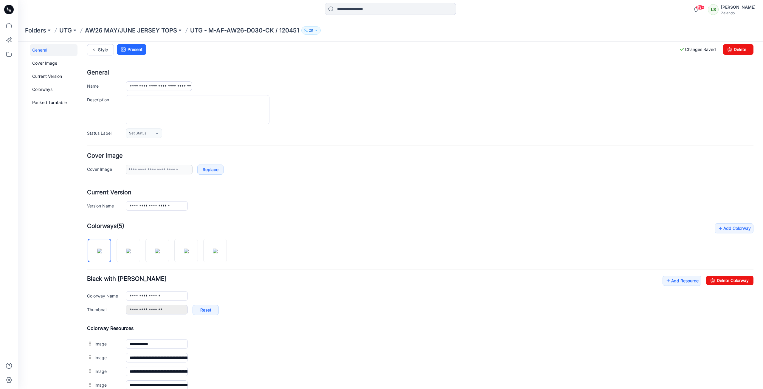
scroll to position [0, 0]
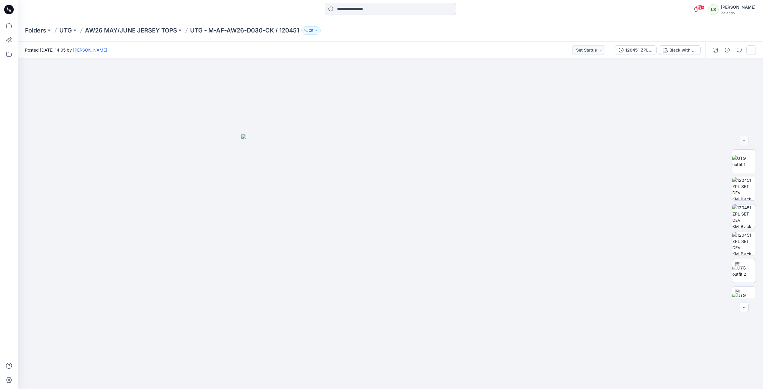
click at [748, 51] on button "button" at bounding box center [751, 50] width 10 height 10
click at [718, 78] on button "Edit" at bounding box center [725, 80] width 55 height 11
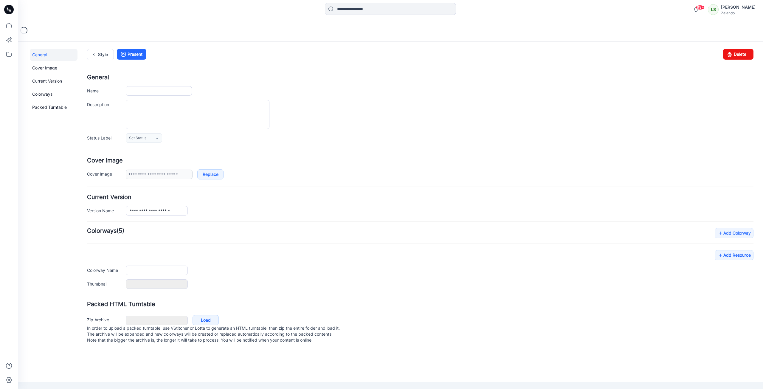
type input "**********"
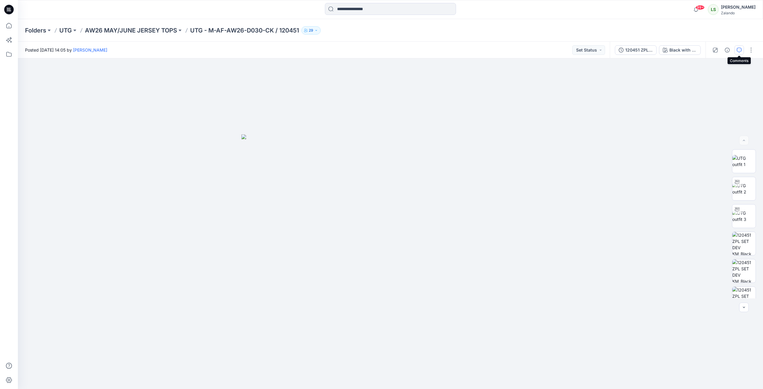
click at [739, 54] on button "button" at bounding box center [739, 50] width 10 height 10
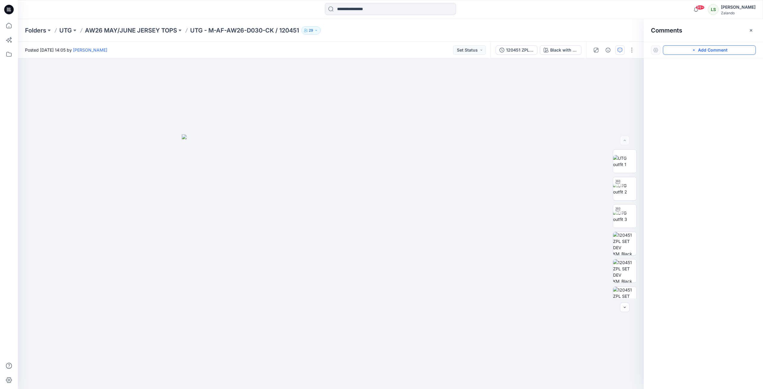
click at [707, 47] on button "Add Comment" at bounding box center [708, 50] width 93 height 10
click at [427, 113] on div "1" at bounding box center [331, 223] width 626 height 330
type textarea "*"
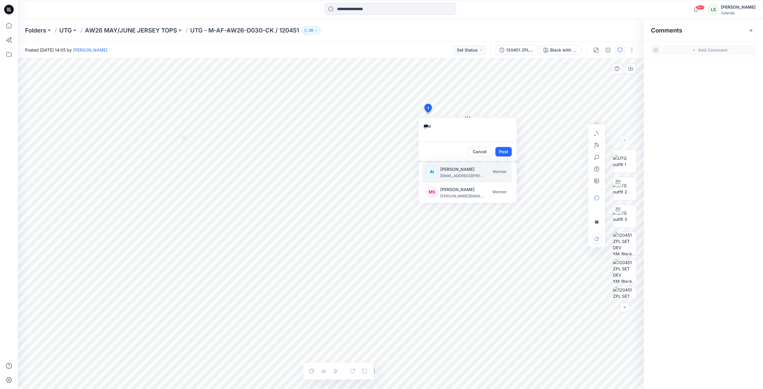
click at [449, 173] on p "[EMAIL_ADDRESS][PERSON_NAME][PERSON_NAME][PERSON_NAME][DOMAIN_NAME]" at bounding box center [462, 176] width 45 height 6
type textarea "**********"
click at [503, 152] on button "Post" at bounding box center [503, 152] width 16 height 10
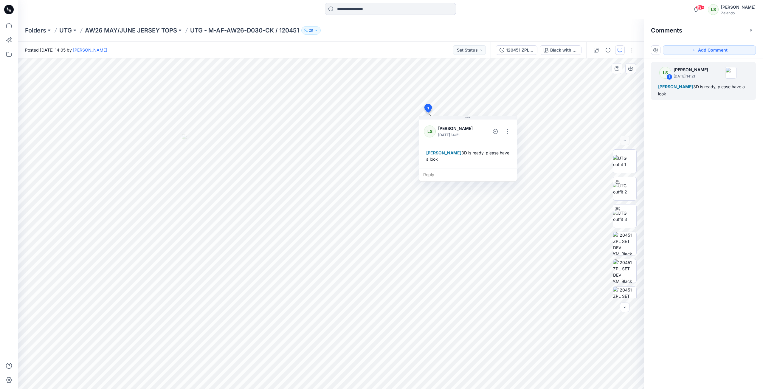
click at [144, 32] on p "AW26 MAY/JUNE JERSEY TOPS" at bounding box center [131, 30] width 92 height 8
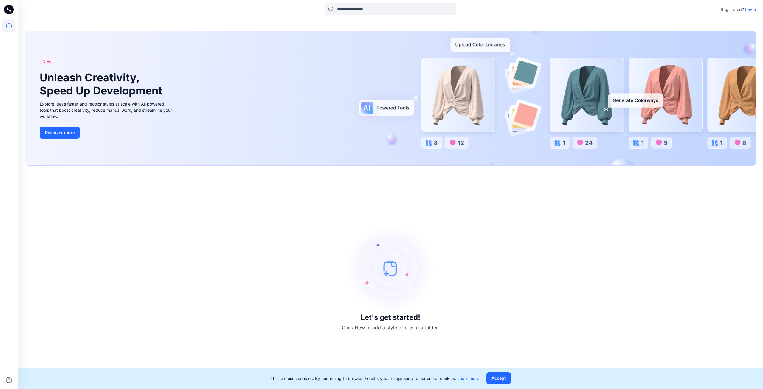
click at [752, 12] on p "Login" at bounding box center [750, 10] width 11 height 6
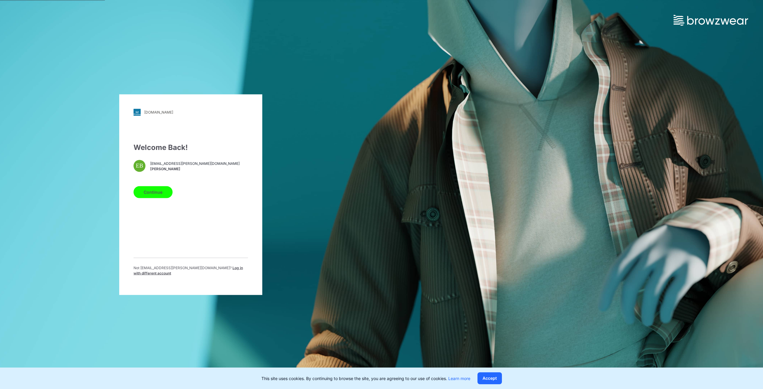
click at [159, 197] on button "Continue" at bounding box center [152, 192] width 39 height 12
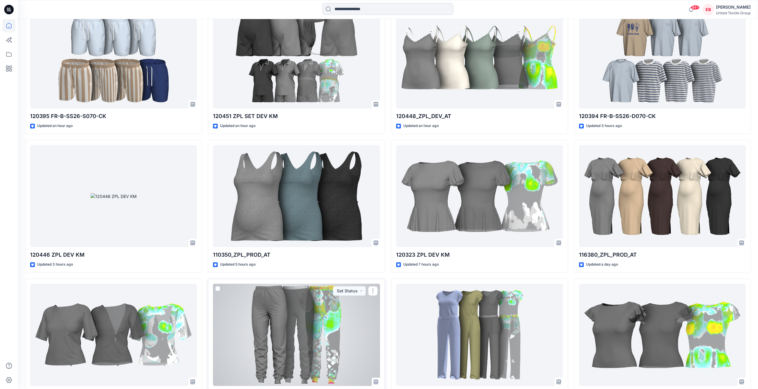
scroll to position [238, 0]
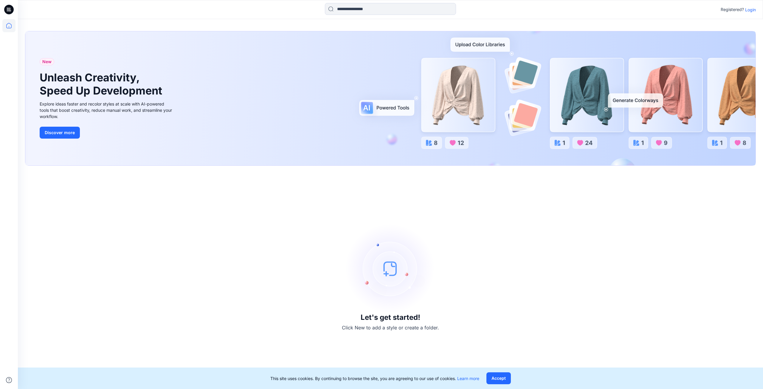
click at [751, 10] on p "Login" at bounding box center [750, 10] width 11 height 6
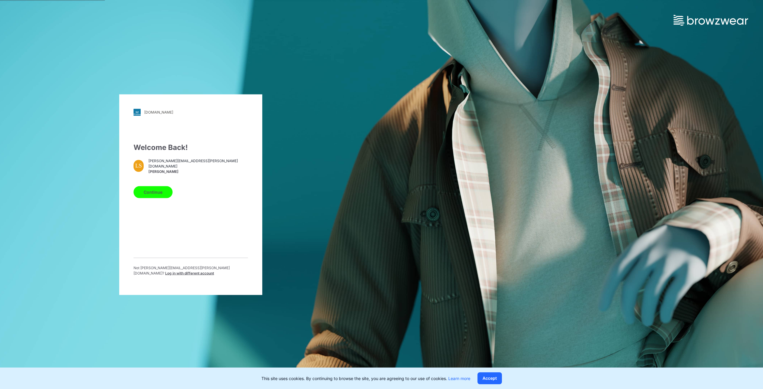
click at [163, 196] on button "Continue" at bounding box center [152, 192] width 39 height 12
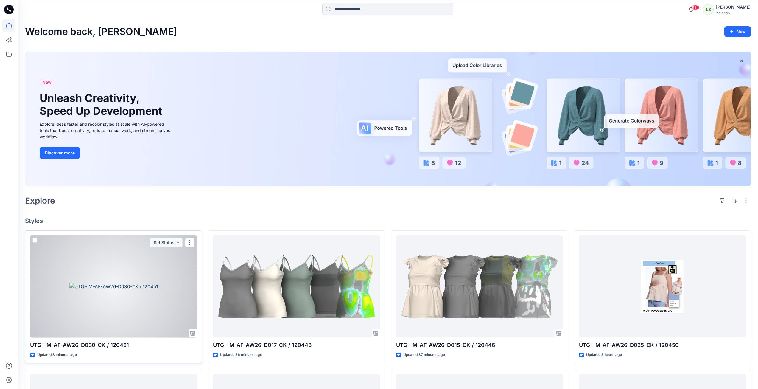
click at [167, 297] on div at bounding box center [113, 286] width 167 height 102
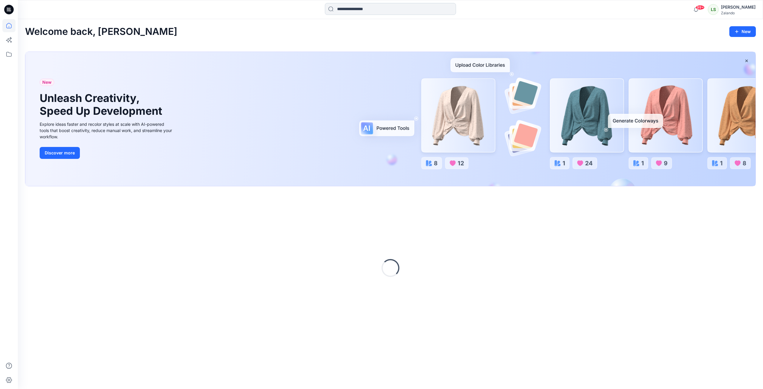
click at [356, 10] on input at bounding box center [390, 9] width 131 height 12
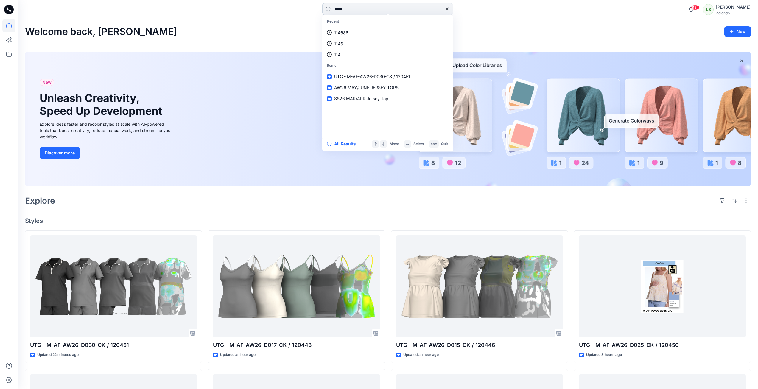
type input "******"
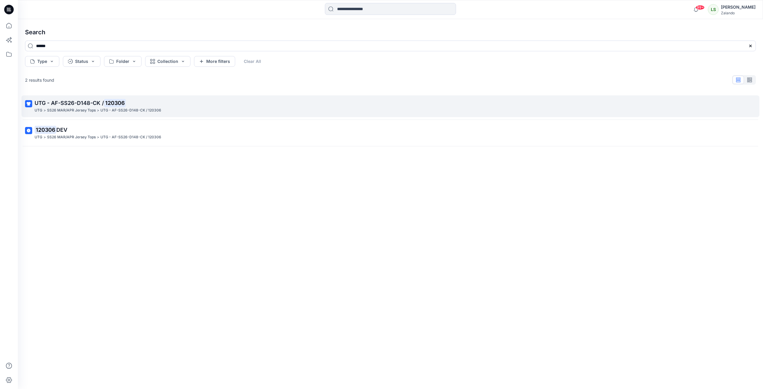
click at [176, 111] on div "UTG > SS26 MAR/APR Jersey Tops > UTG - AF-SS26-D148-CK / 120306" at bounding box center [390, 110] width 710 height 6
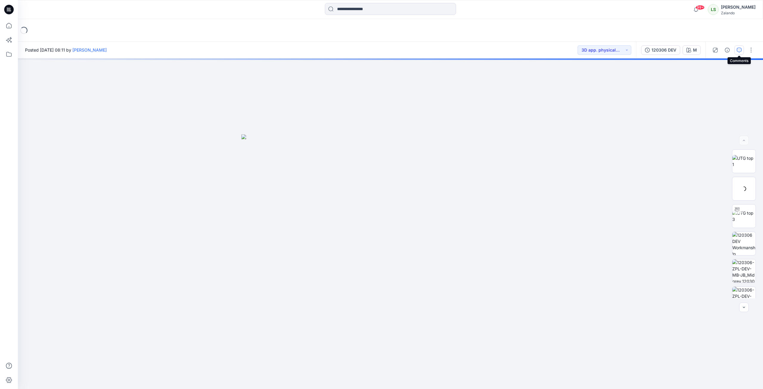
click at [740, 54] on button "button" at bounding box center [739, 50] width 10 height 10
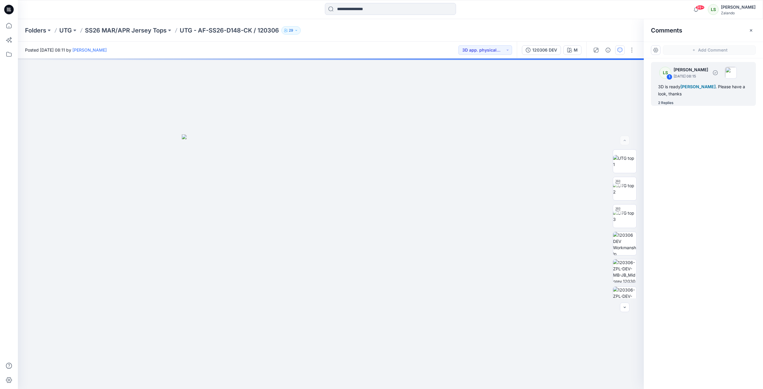
click at [677, 101] on div "2 Replies" at bounding box center [707, 103] width 98 height 6
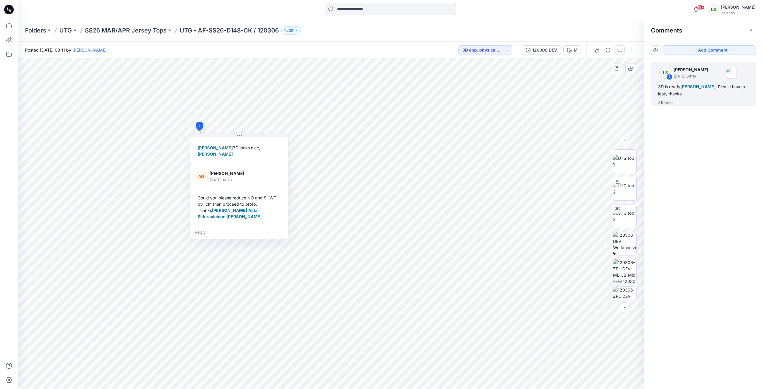
scroll to position [10, 0]
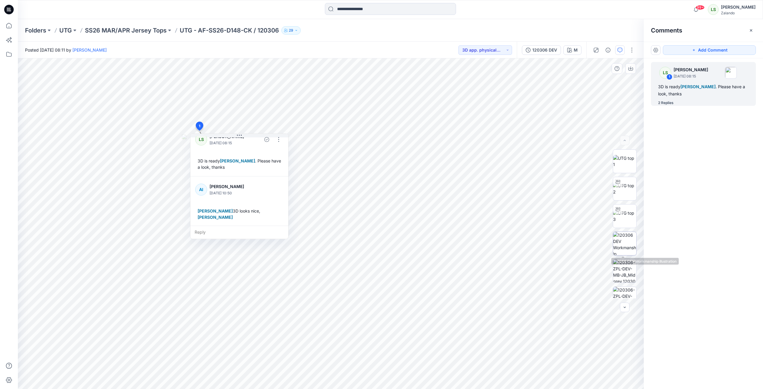
click at [632, 244] on img at bounding box center [624, 243] width 23 height 23
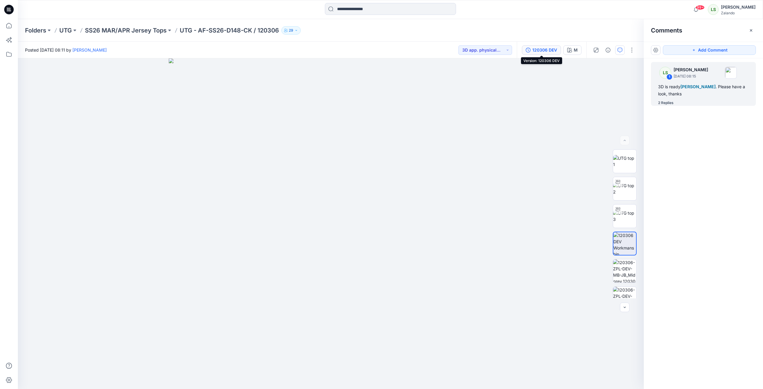
click at [542, 52] on div "120306 DEV" at bounding box center [544, 50] width 25 height 7
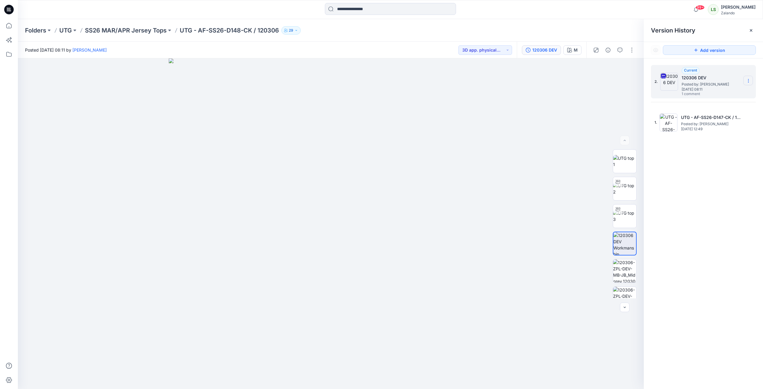
click at [748, 80] on icon at bounding box center [748, 79] width 0 height 0
click at [738, 91] on span "Download Source BW File" at bounding box center [718, 92] width 50 height 7
